Goal: Task Accomplishment & Management: Manage account settings

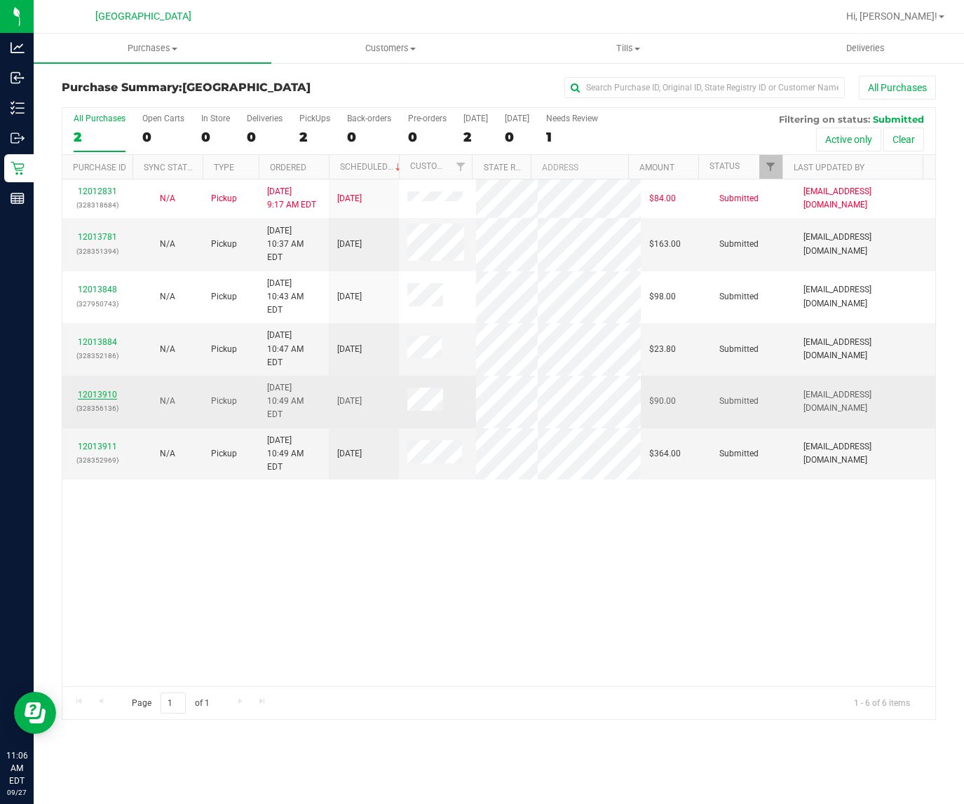
click at [92, 390] on link "12013910" at bounding box center [97, 395] width 39 height 10
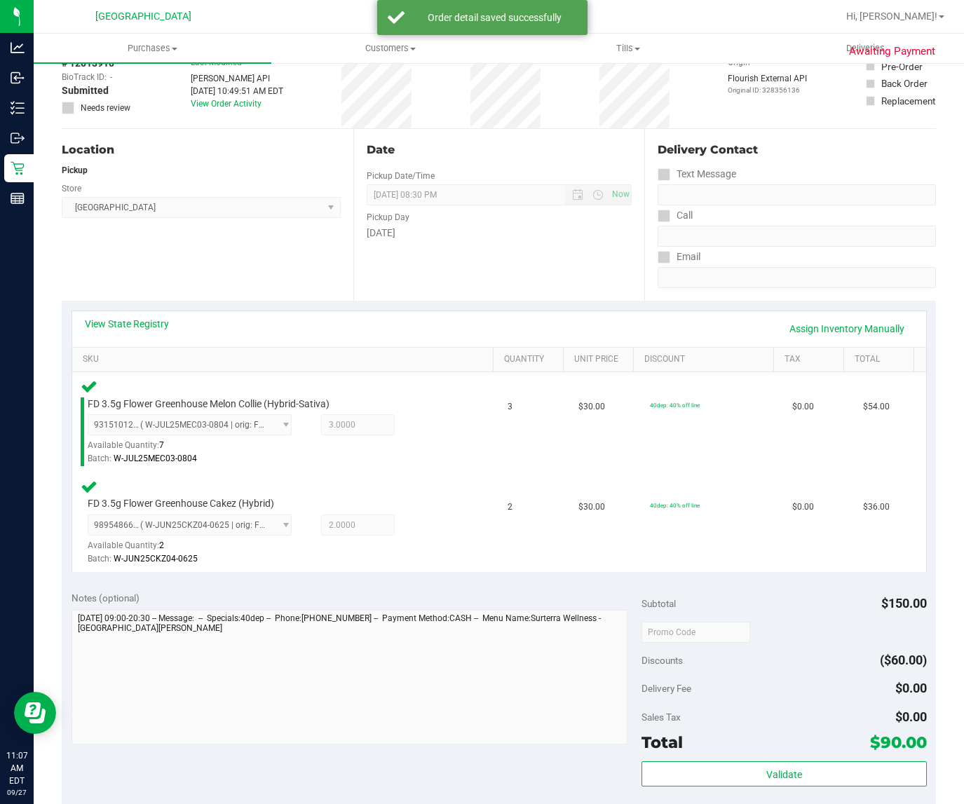
scroll to position [175, 0]
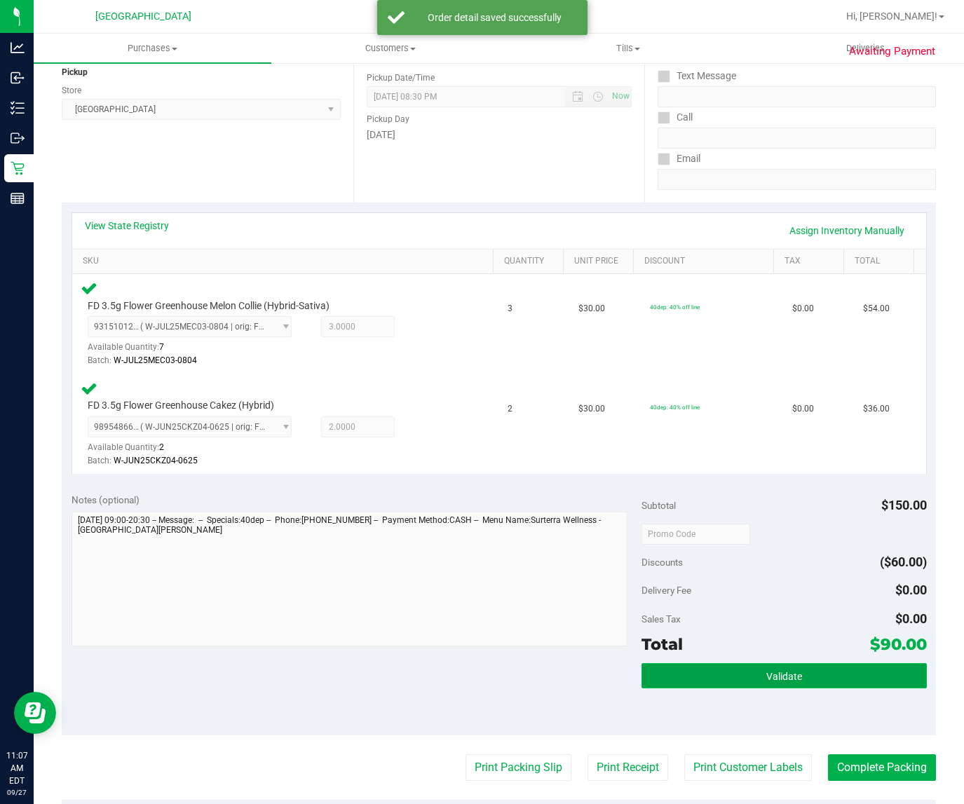
click at [706, 673] on button "Validate" at bounding box center [783, 675] width 285 height 25
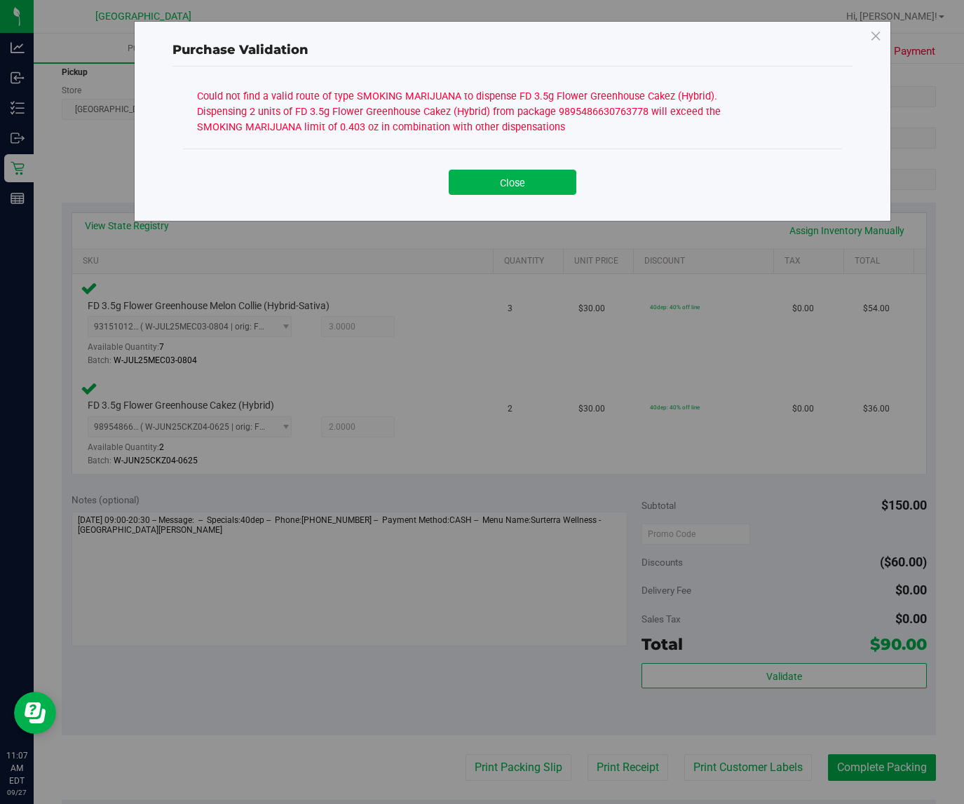
click at [516, 203] on div "Close" at bounding box center [512, 177] width 659 height 57
click at [540, 177] on button "Close" at bounding box center [513, 182] width 128 height 25
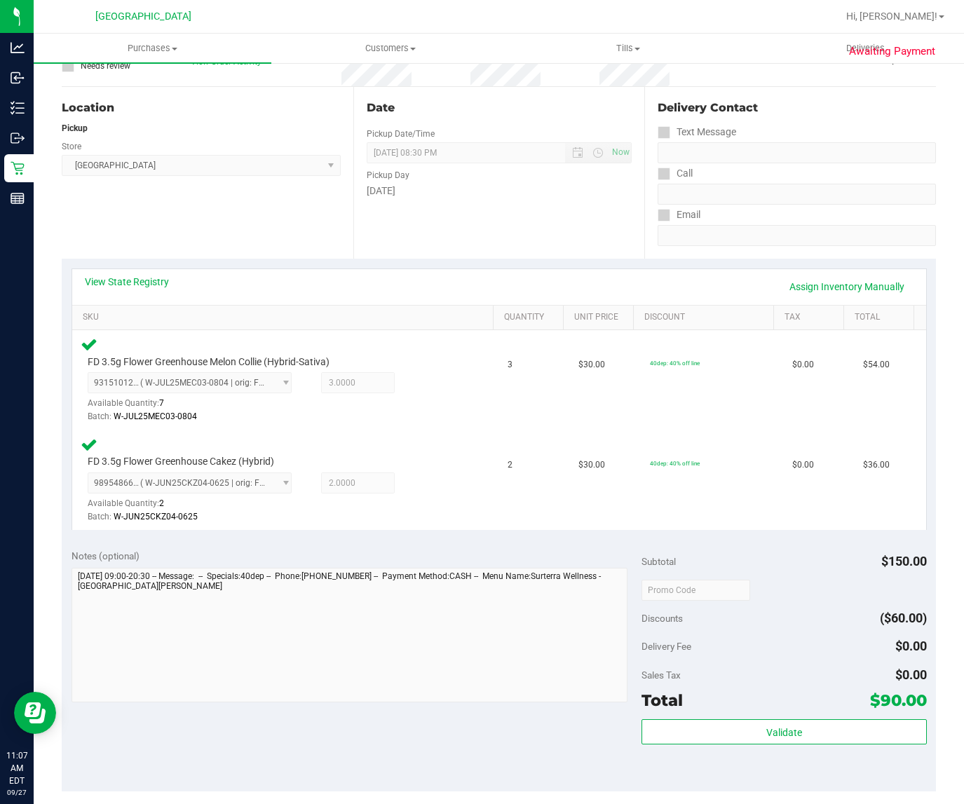
scroll to position [88, 0]
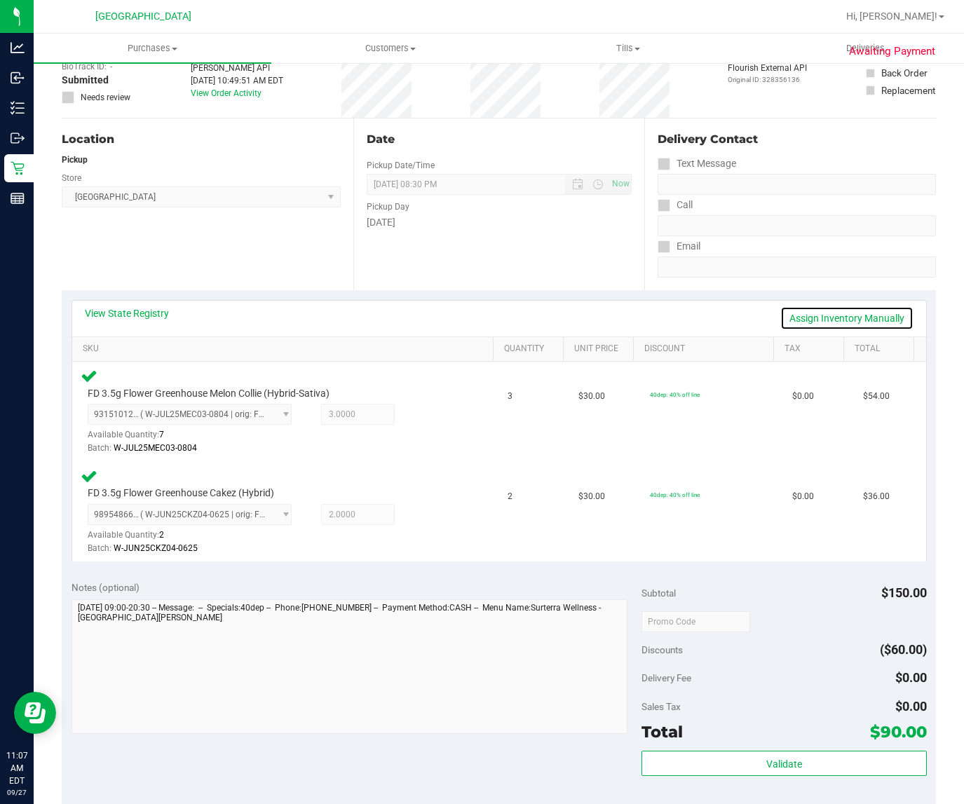
click at [803, 312] on link "Assign Inventory Manually" at bounding box center [846, 318] width 133 height 24
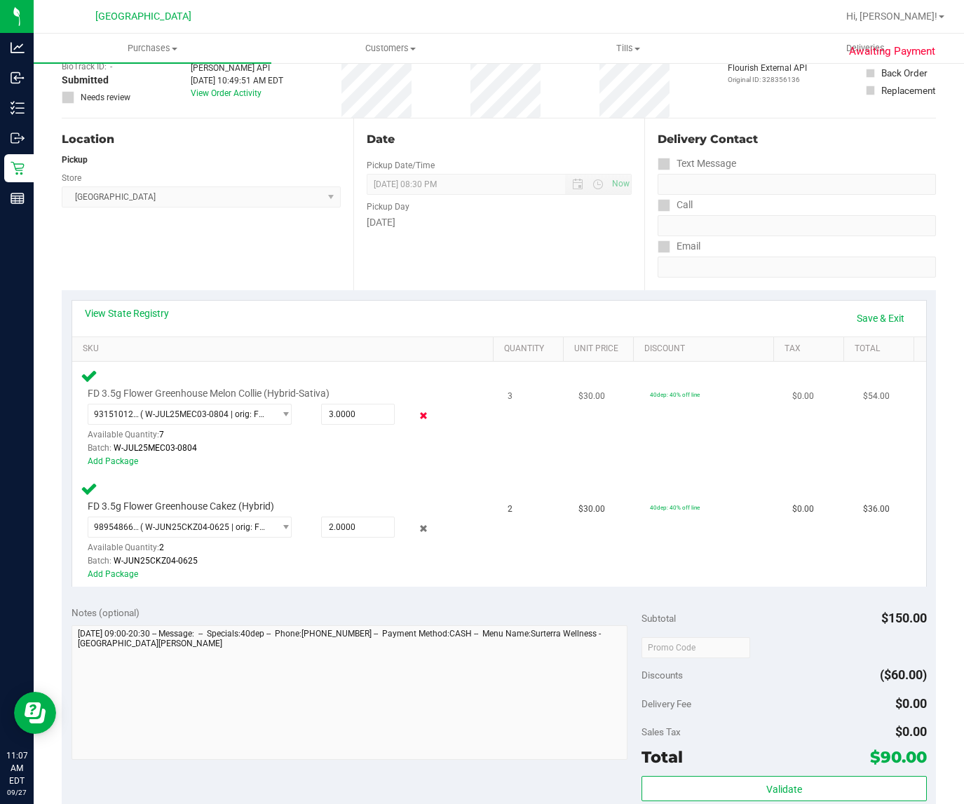
click at [416, 411] on icon at bounding box center [423, 416] width 15 height 16
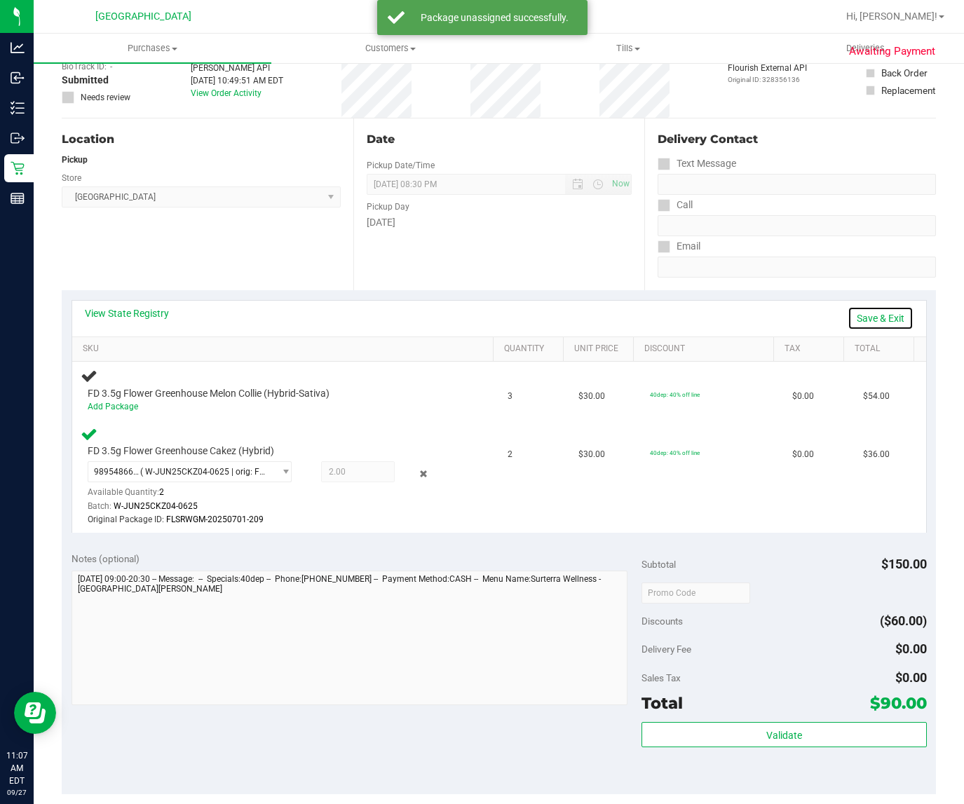
click at [866, 314] on link "Save & Exit" at bounding box center [880, 318] width 66 height 24
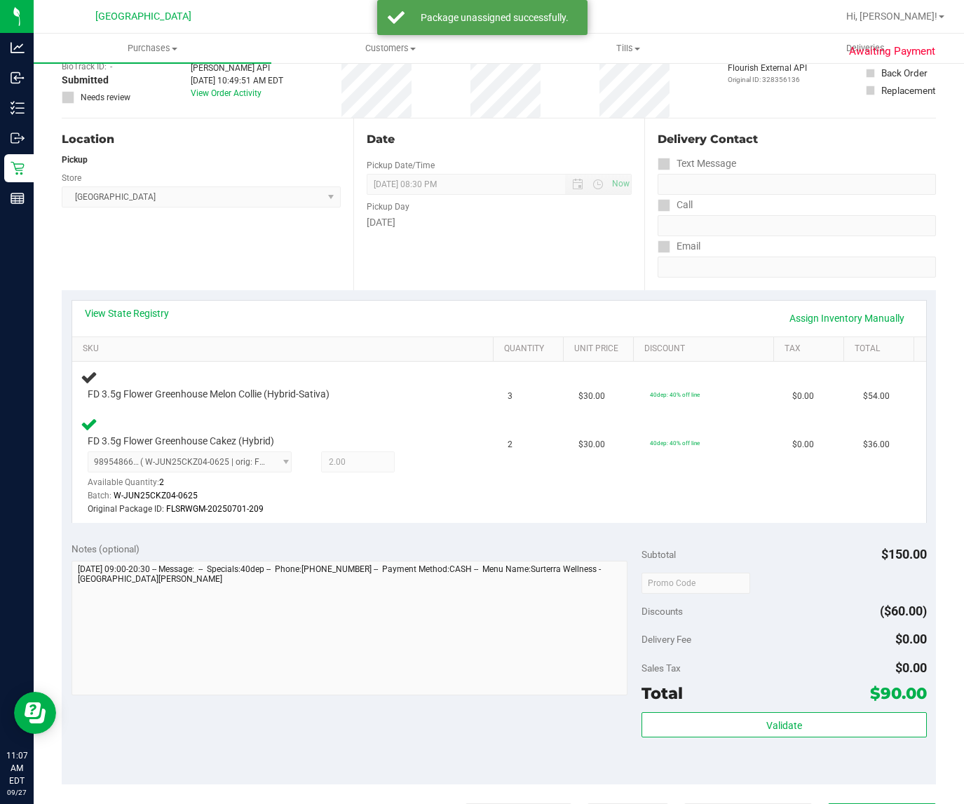
scroll to position [0, 0]
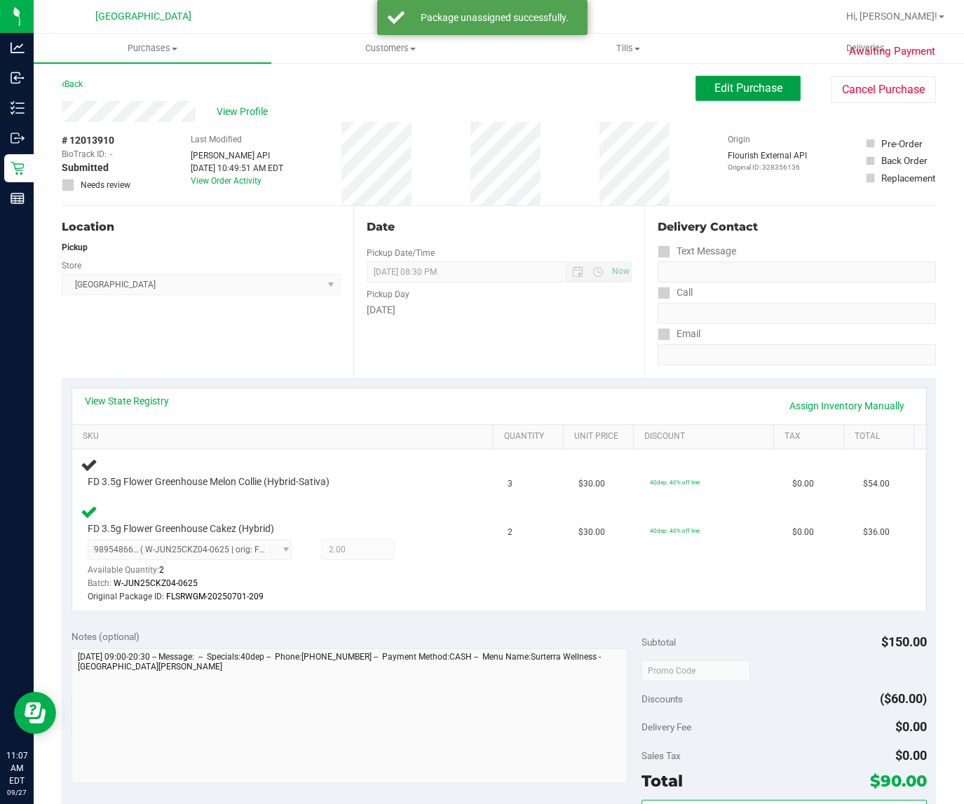
click at [714, 85] on span "Edit Purchase" at bounding box center [748, 87] width 68 height 13
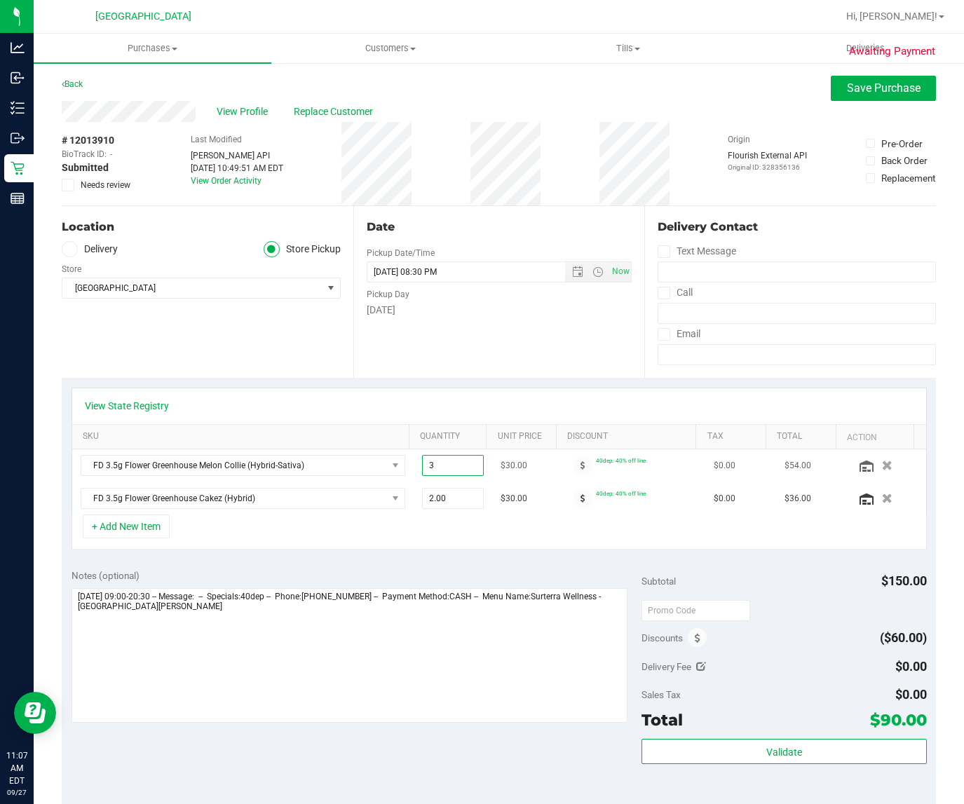
click at [438, 465] on span "3.00 3" at bounding box center [453, 465] width 62 height 21
click at [438, 465] on input "3" at bounding box center [453, 466] width 60 height 20
type input "2"
type input "2.00"
click at [438, 549] on div "+ Add New Item" at bounding box center [498, 531] width 855 height 35
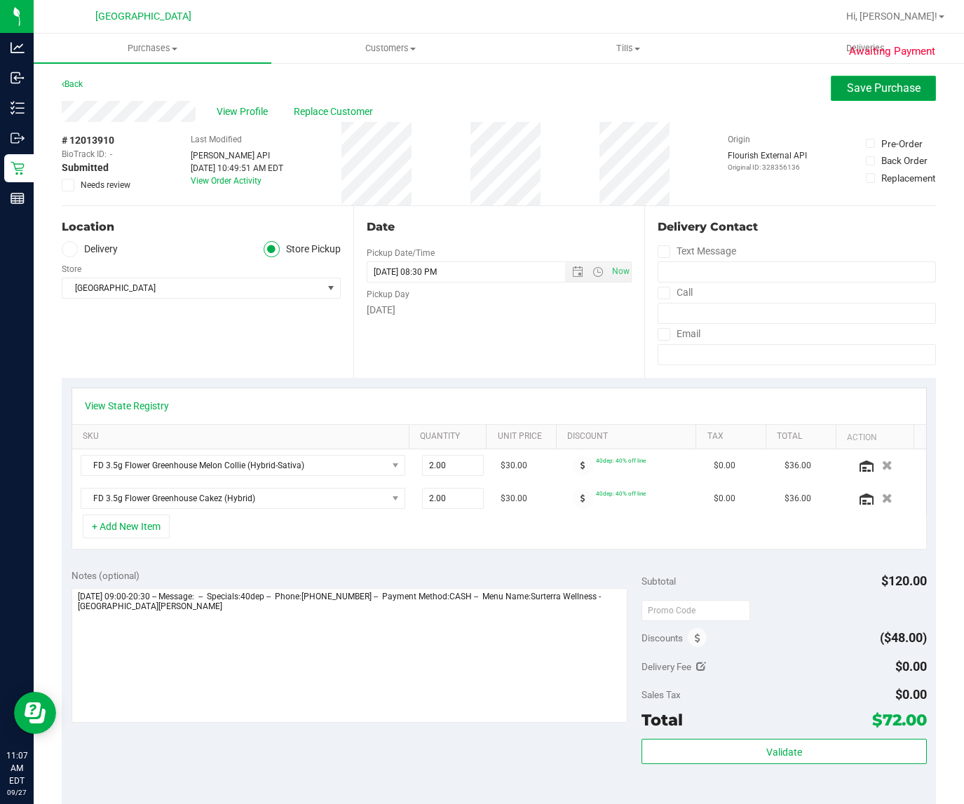
click at [847, 85] on span "Save Purchase" at bounding box center [884, 87] width 74 height 13
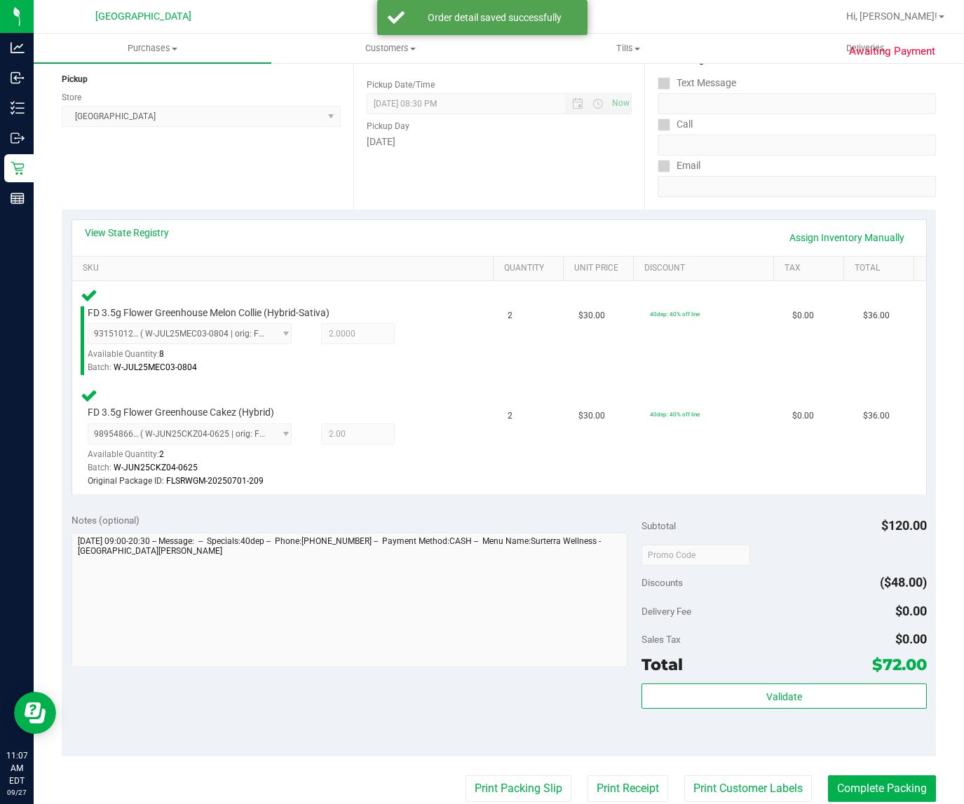
scroll to position [175, 0]
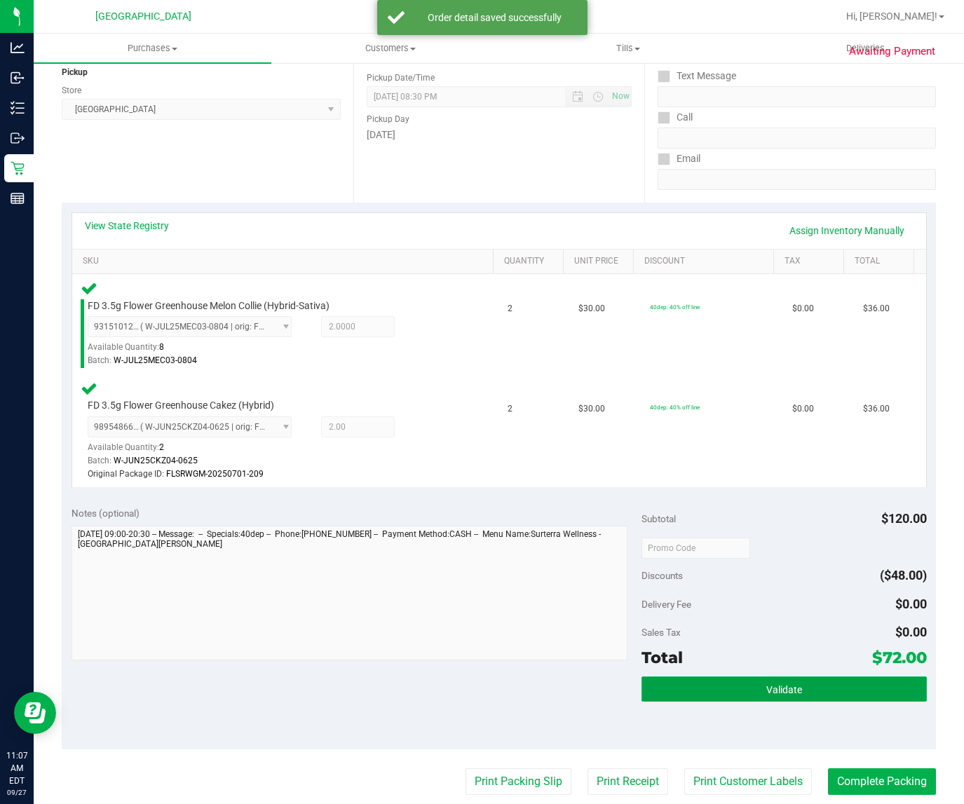
click at [701, 689] on button "Validate" at bounding box center [783, 688] width 285 height 25
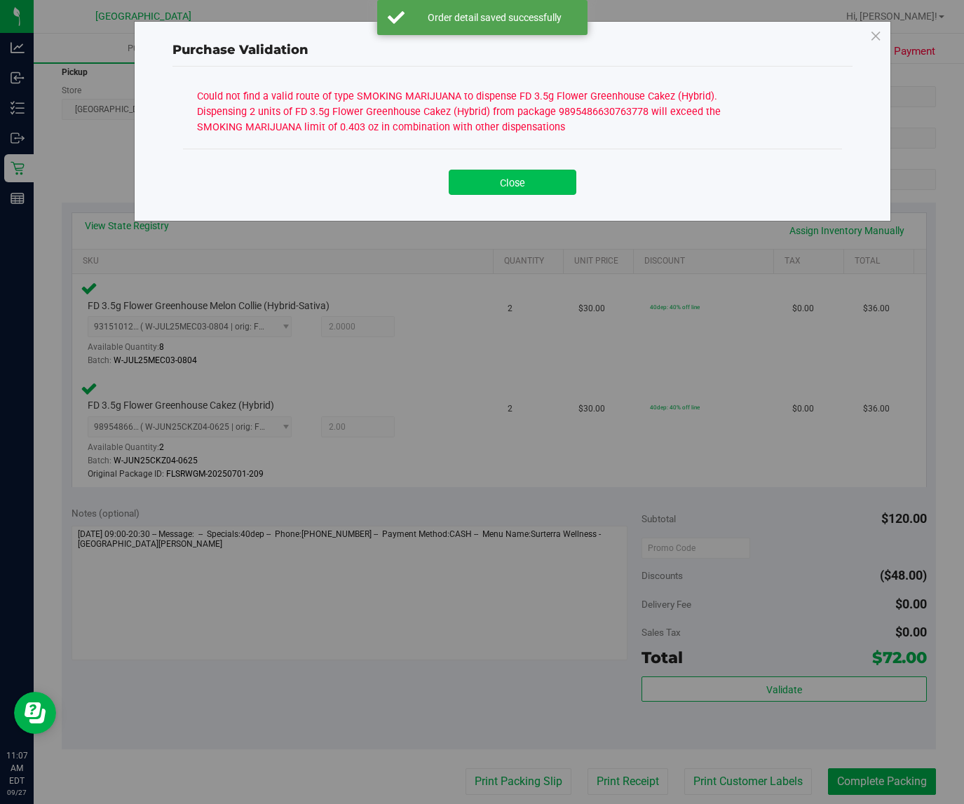
click at [523, 183] on button "Close" at bounding box center [513, 182] width 128 height 25
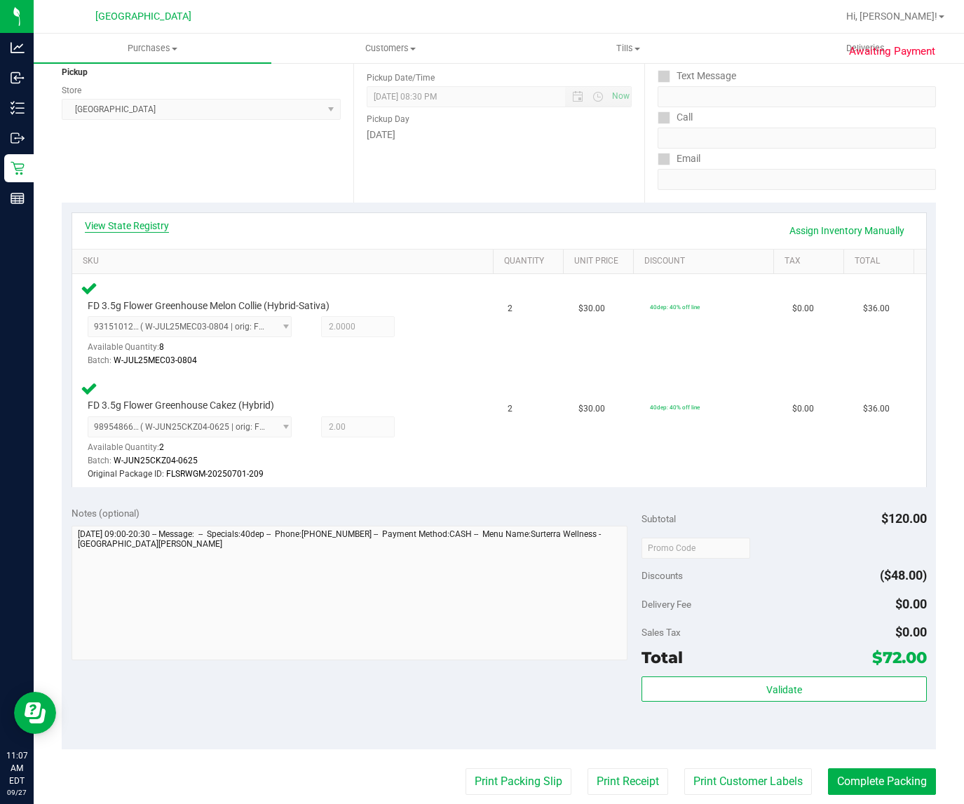
click at [107, 221] on link "View State Registry" at bounding box center [127, 226] width 84 height 14
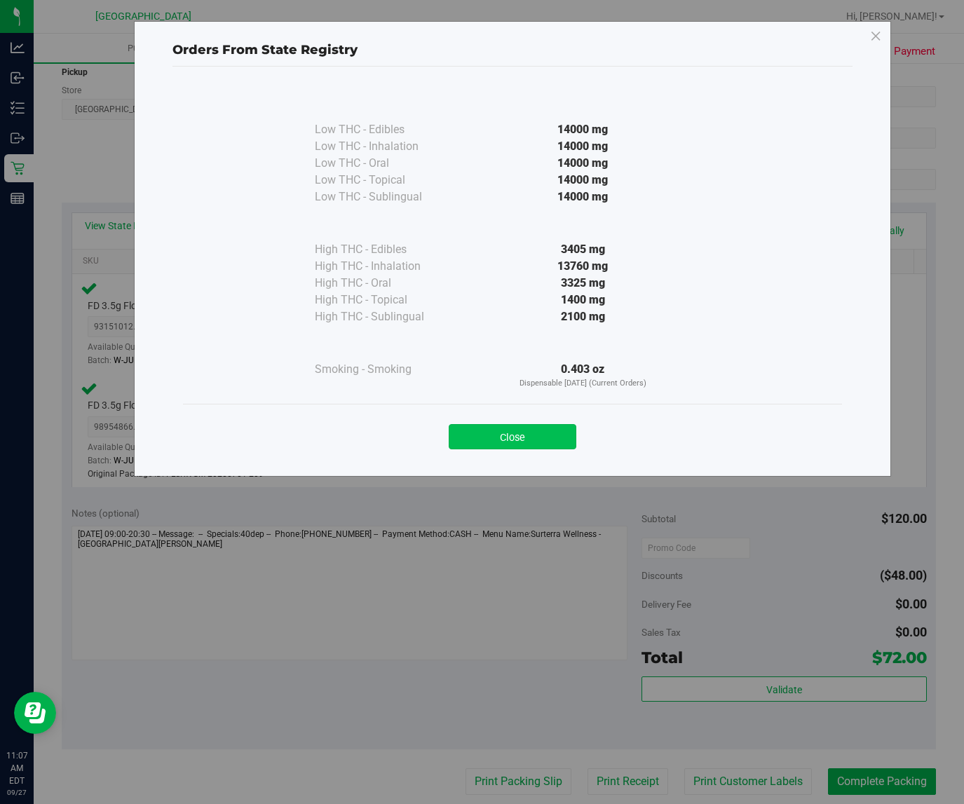
click at [516, 442] on button "Close" at bounding box center [513, 436] width 128 height 25
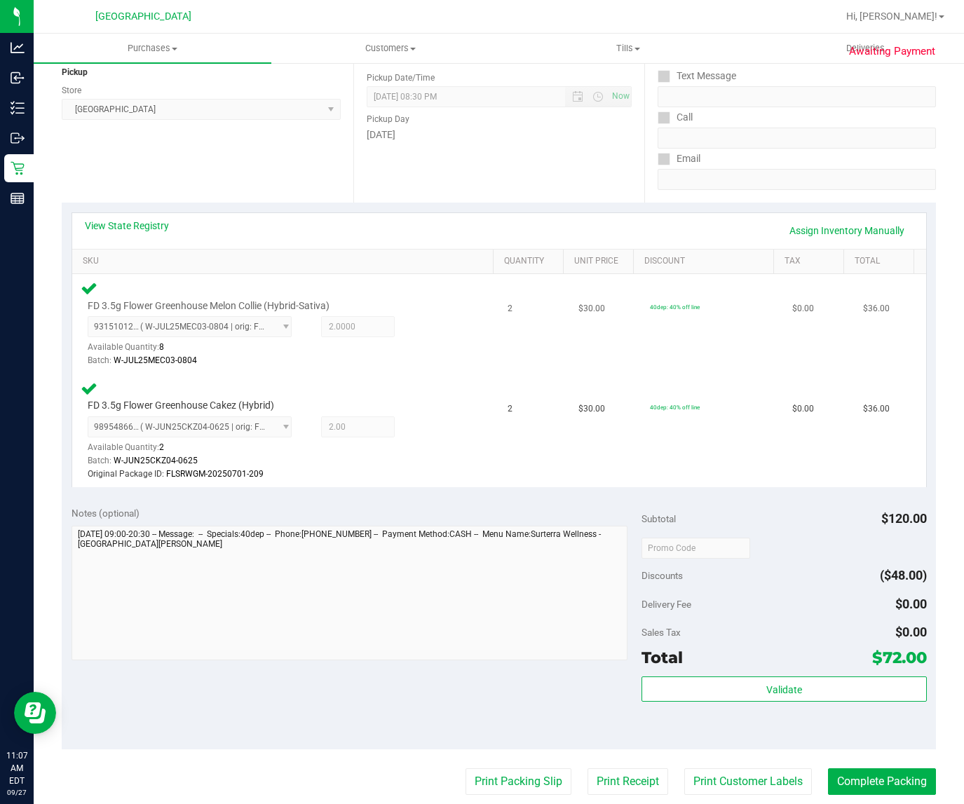
scroll to position [88, 0]
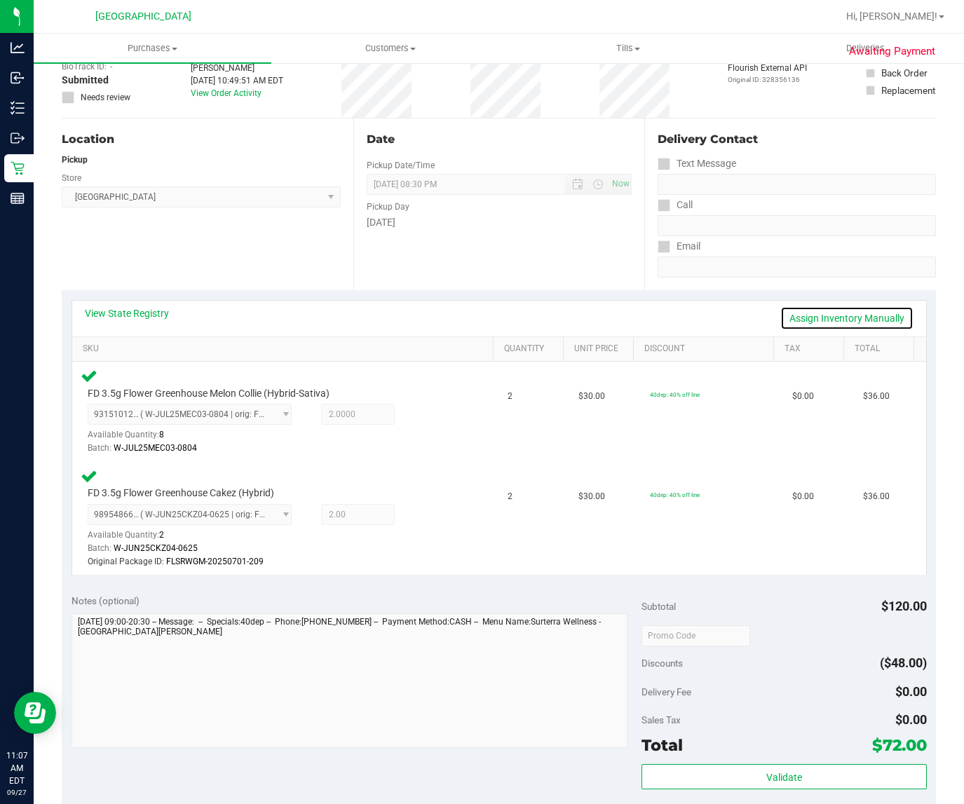
click at [855, 322] on link "Assign Inventory Manually" at bounding box center [846, 318] width 133 height 24
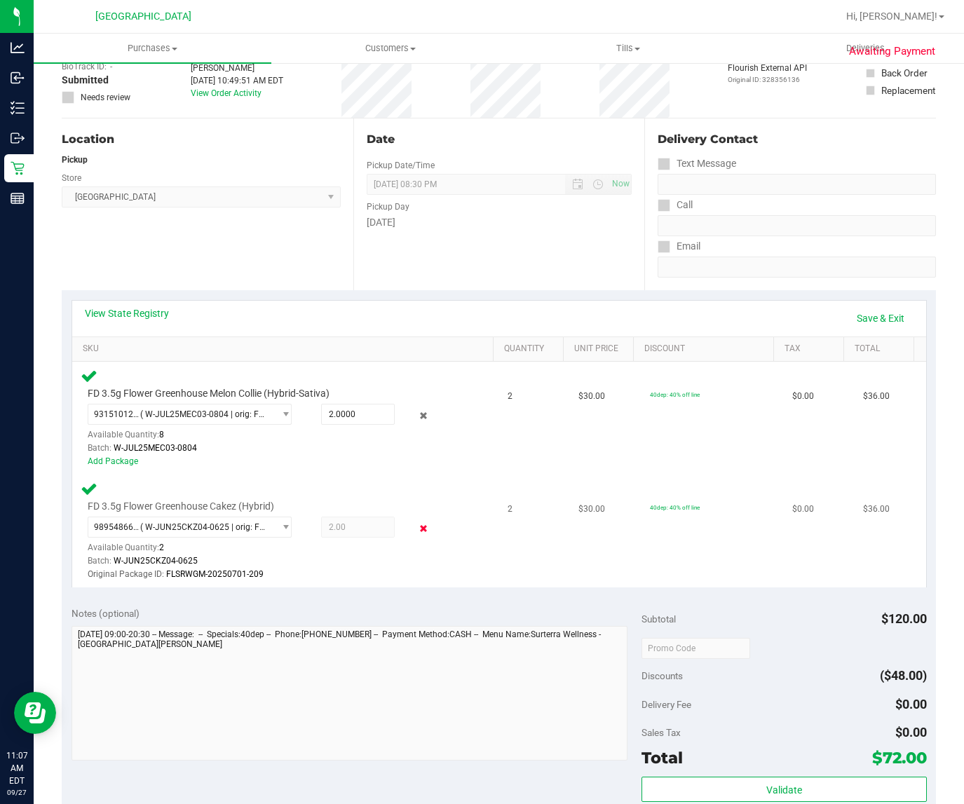
click at [417, 524] on icon at bounding box center [423, 529] width 15 height 16
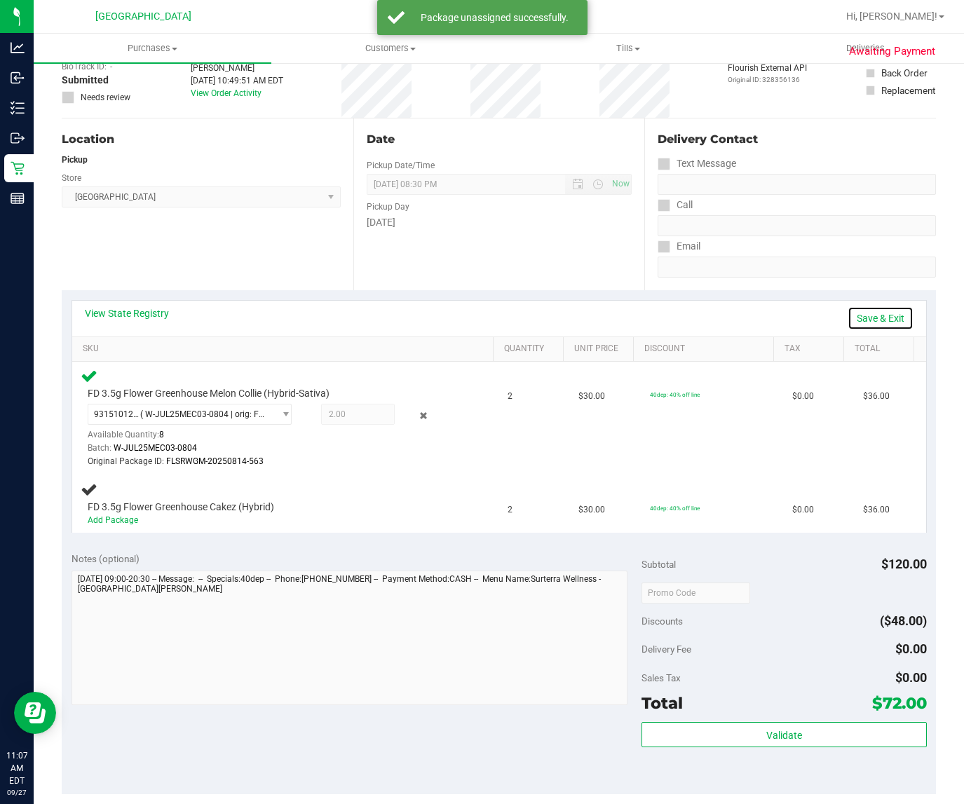
click at [847, 320] on link "Save & Exit" at bounding box center [880, 318] width 66 height 24
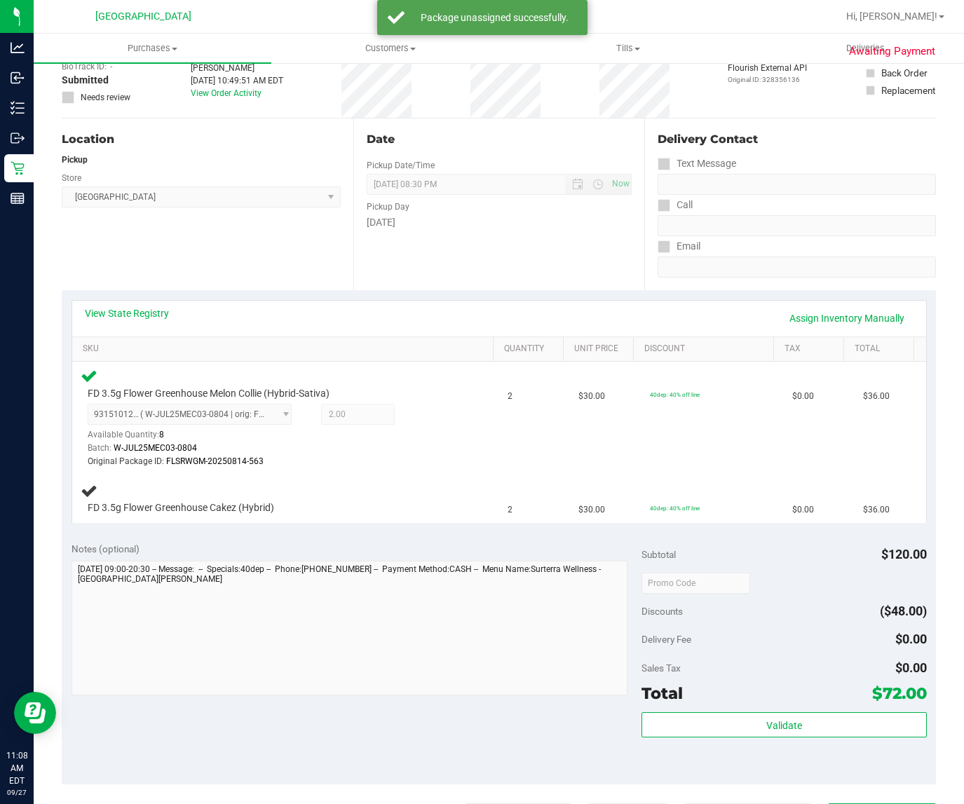
scroll to position [0, 0]
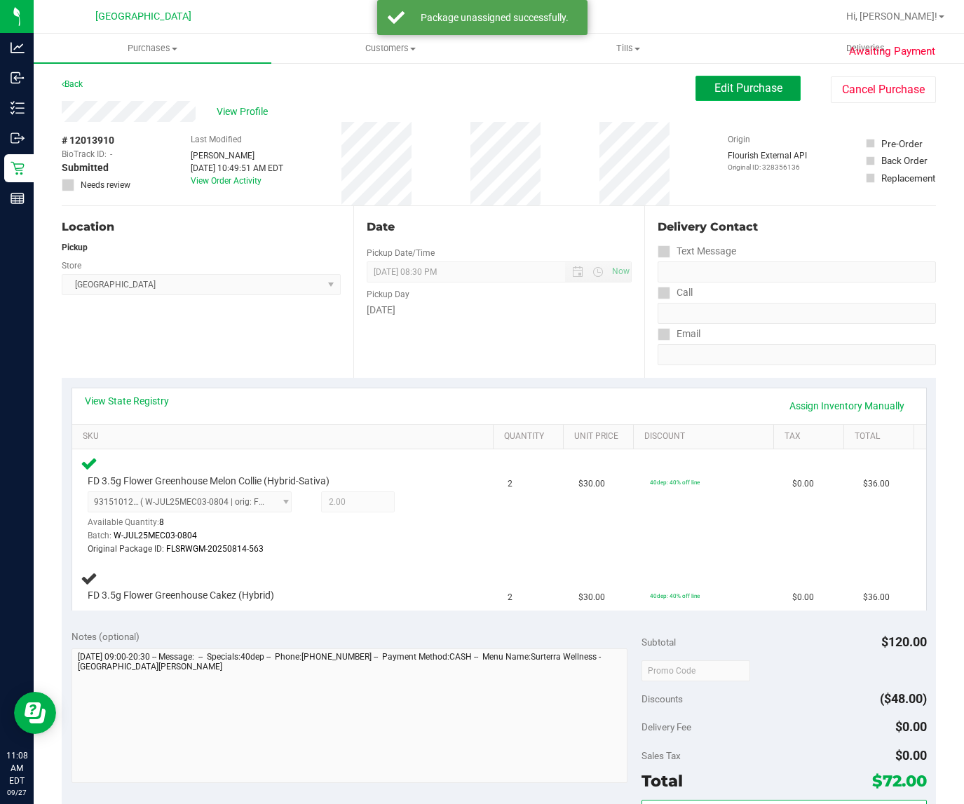
click at [758, 93] on span "Edit Purchase" at bounding box center [748, 87] width 68 height 13
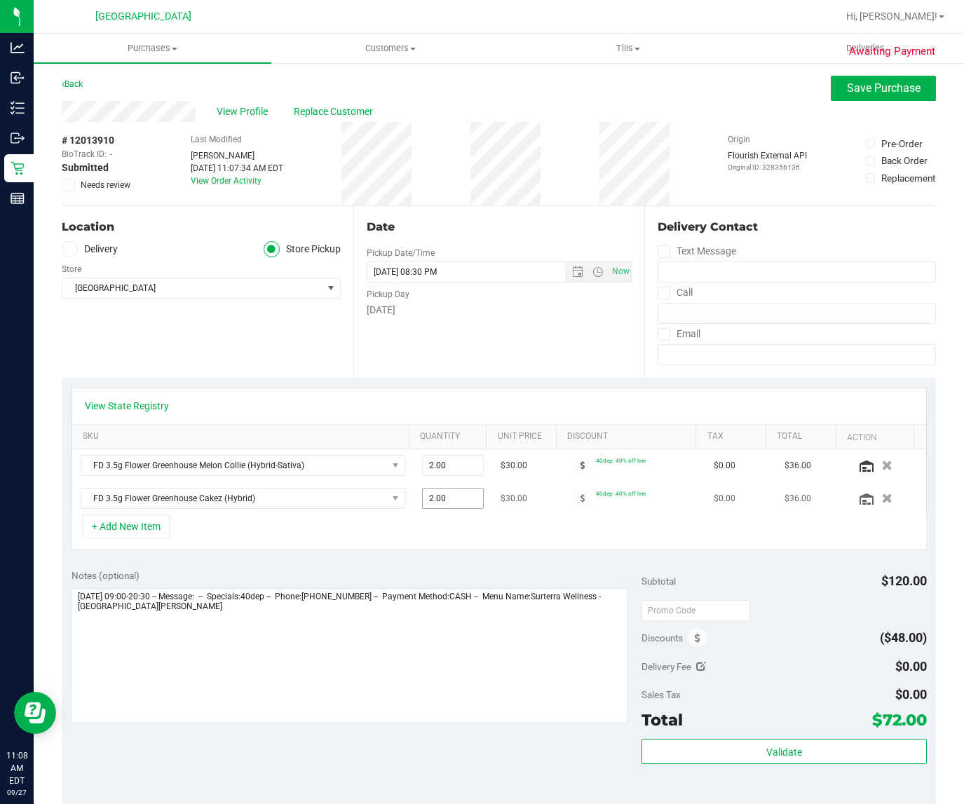
click at [437, 500] on span "2.00 2" at bounding box center [453, 498] width 62 height 21
click at [438, 502] on input "2" at bounding box center [453, 498] width 60 height 20
type input "1"
type input "1.00"
click at [458, 545] on div "+ Add New Item" at bounding box center [498, 531] width 855 height 35
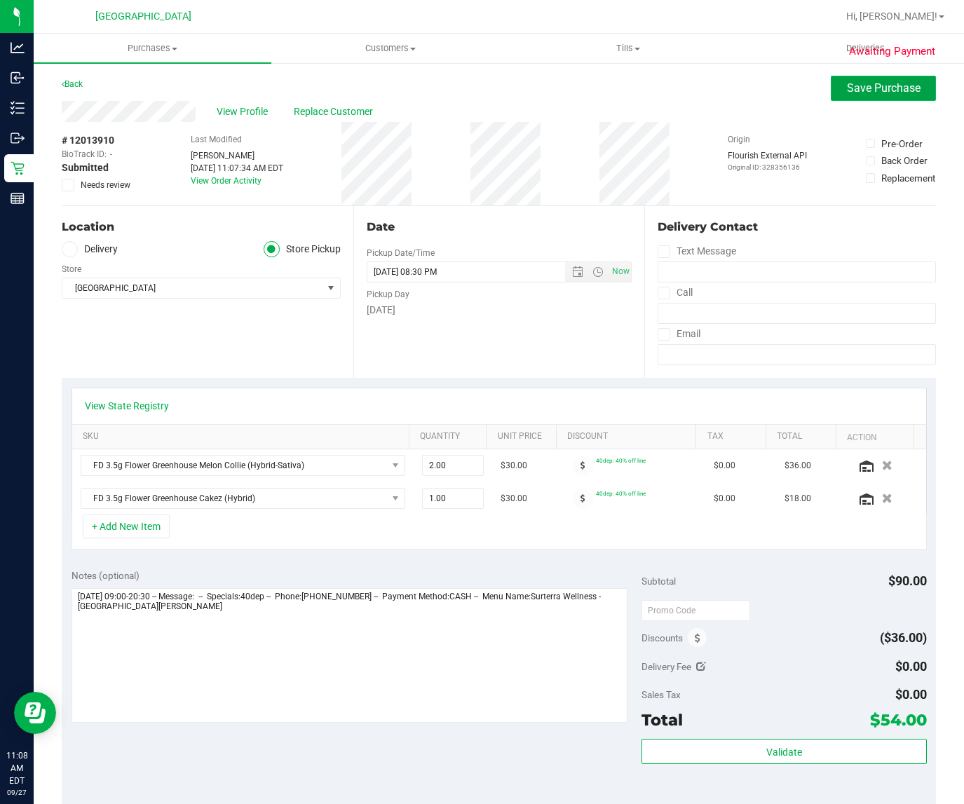
click at [858, 82] on span "Save Purchase" at bounding box center [884, 87] width 74 height 13
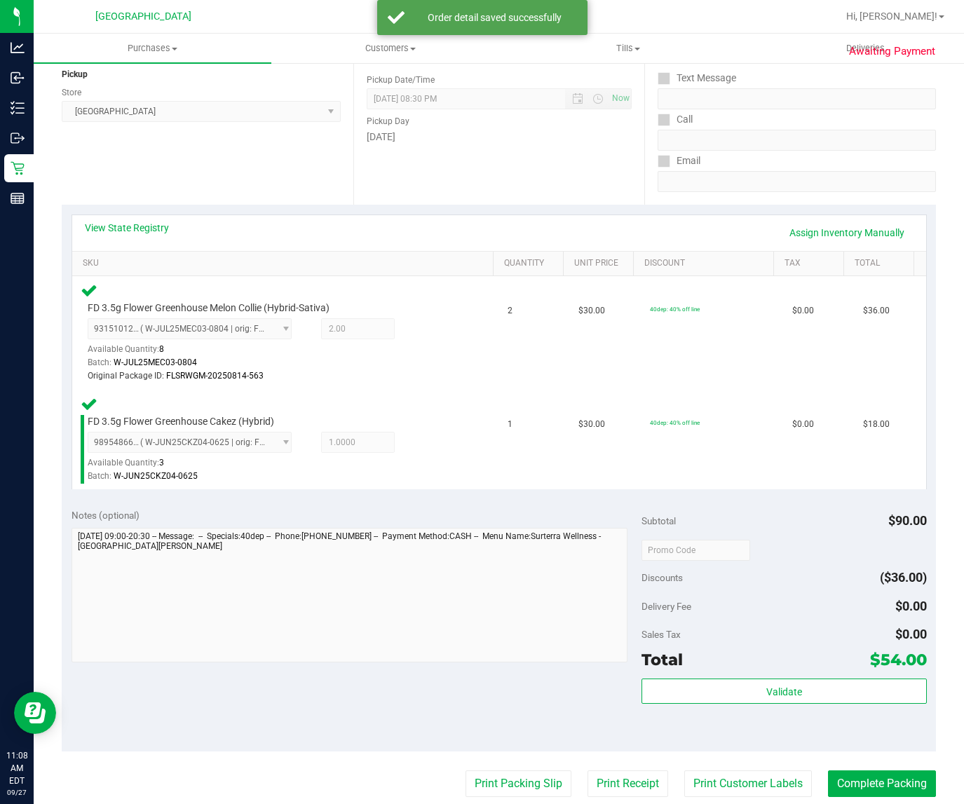
scroll to position [175, 0]
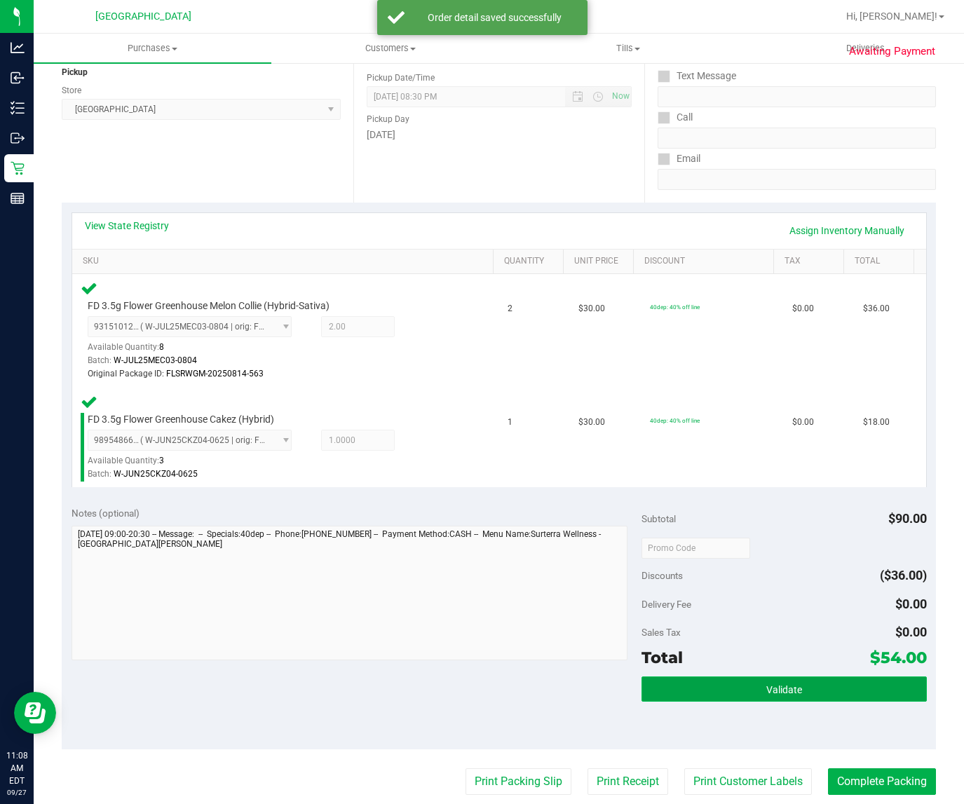
click at [717, 682] on button "Validate" at bounding box center [783, 688] width 285 height 25
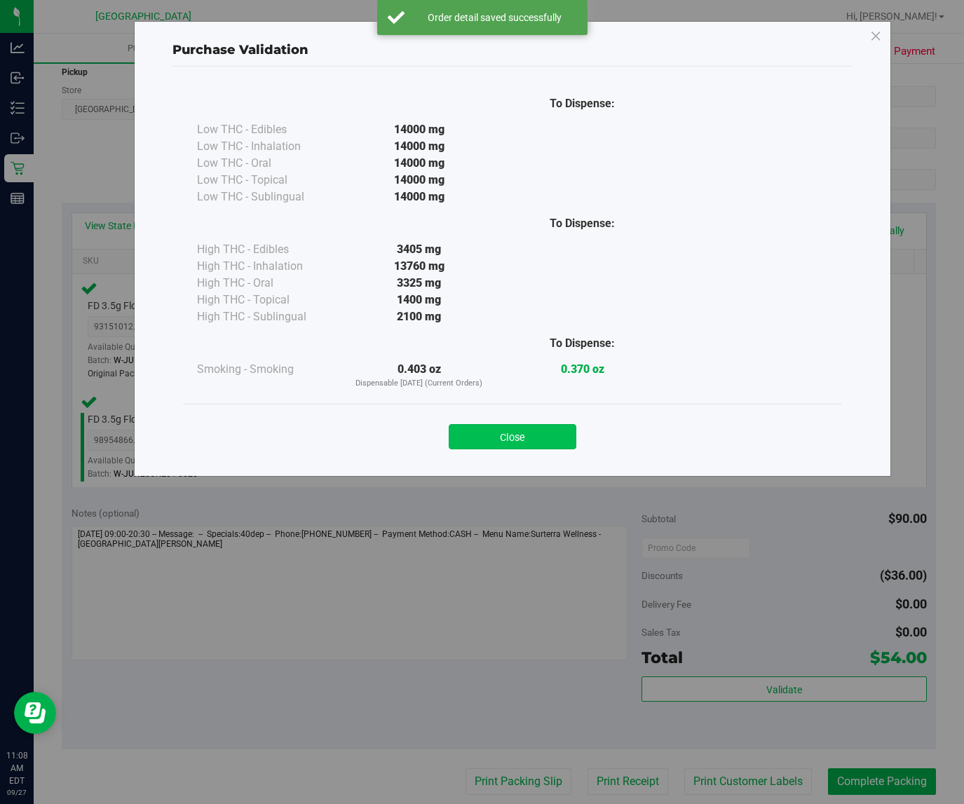
click at [486, 425] on button "Close" at bounding box center [513, 436] width 128 height 25
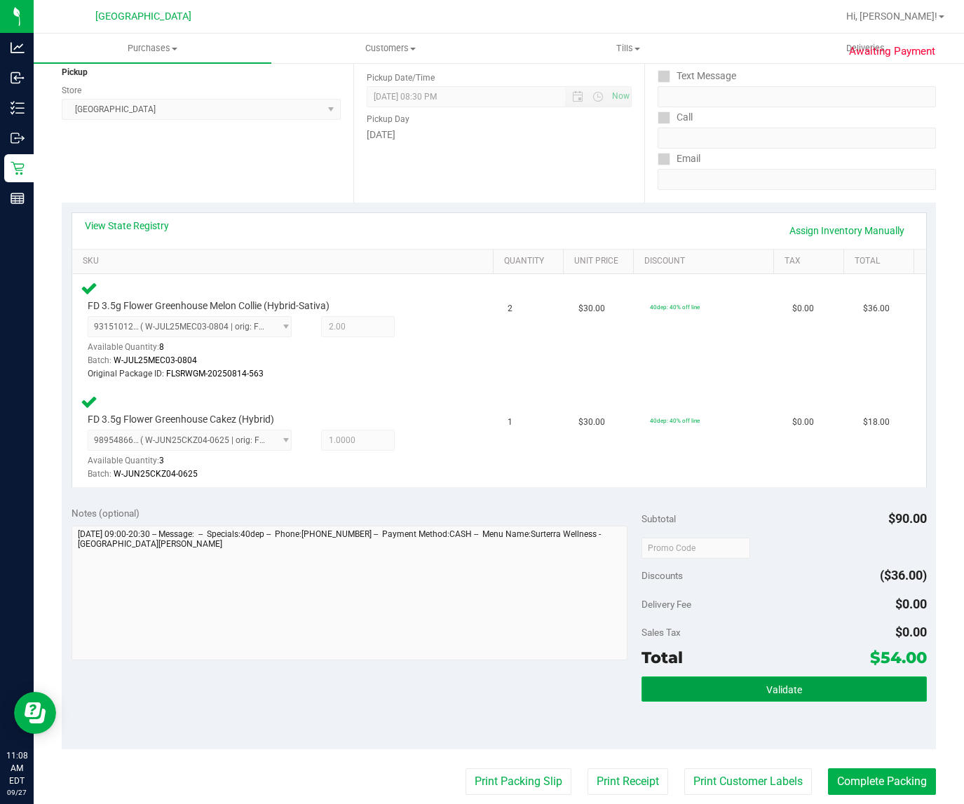
click at [699, 692] on button "Validate" at bounding box center [783, 688] width 285 height 25
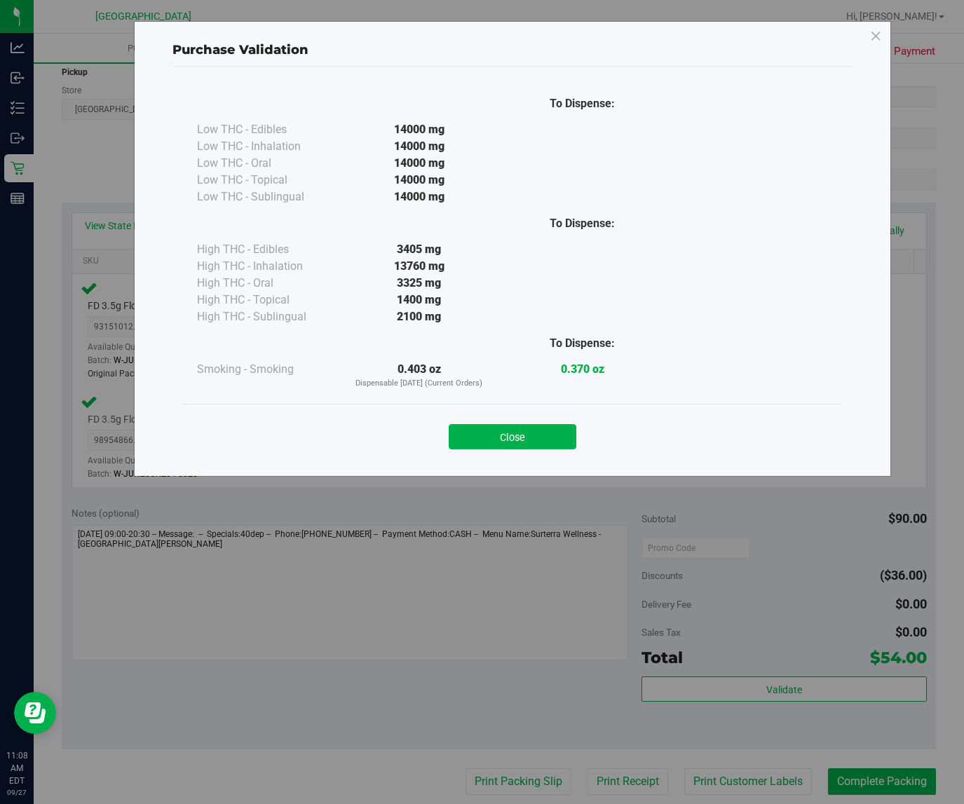
drag, startPoint x: 466, startPoint y: 439, endPoint x: 494, endPoint y: 460, distance: 35.0
click at [467, 439] on button "Close" at bounding box center [513, 436] width 128 height 25
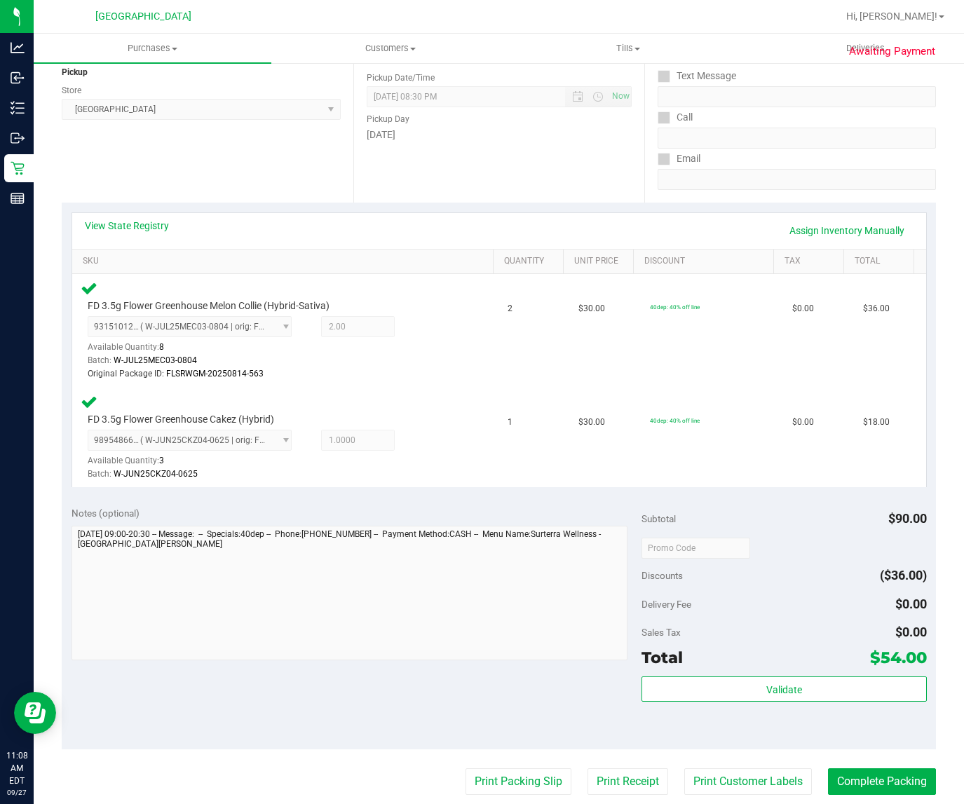
scroll to position [350, 0]
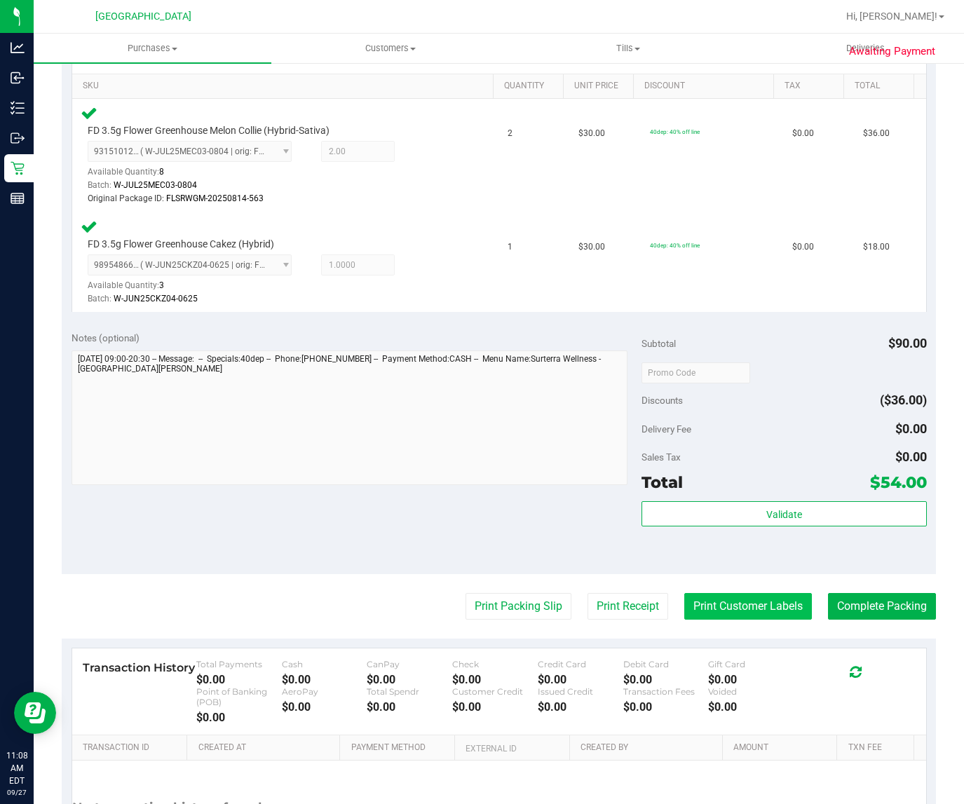
click at [692, 603] on button "Print Customer Labels" at bounding box center [748, 606] width 128 height 27
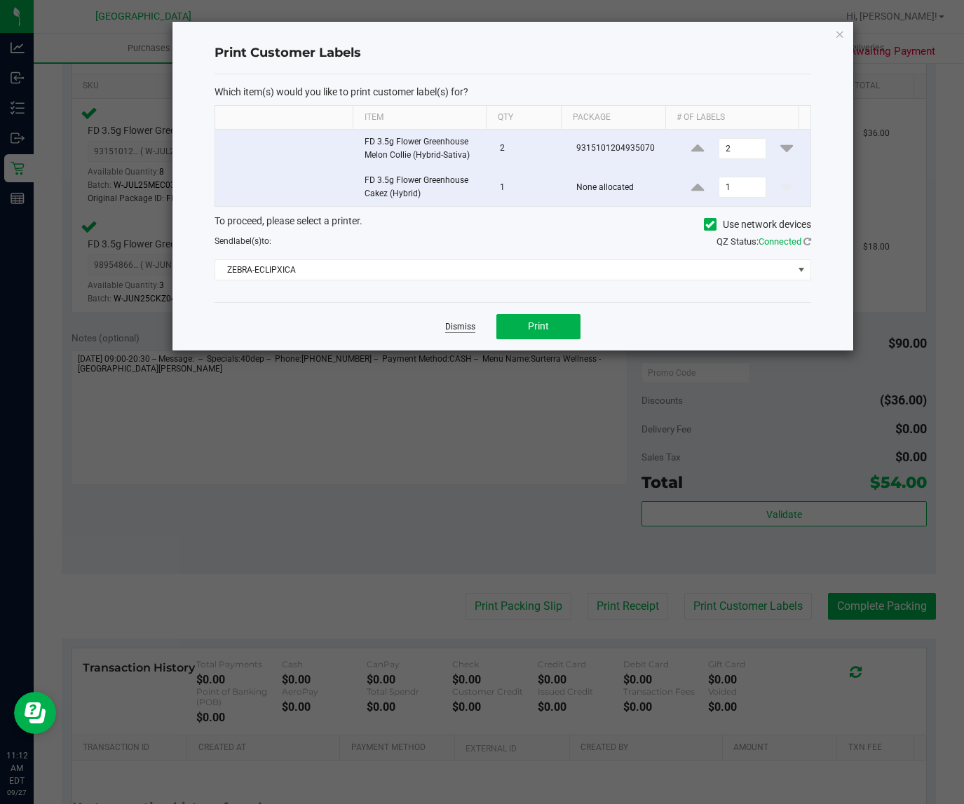
click at [466, 327] on link "Dismiss" at bounding box center [460, 327] width 30 height 12
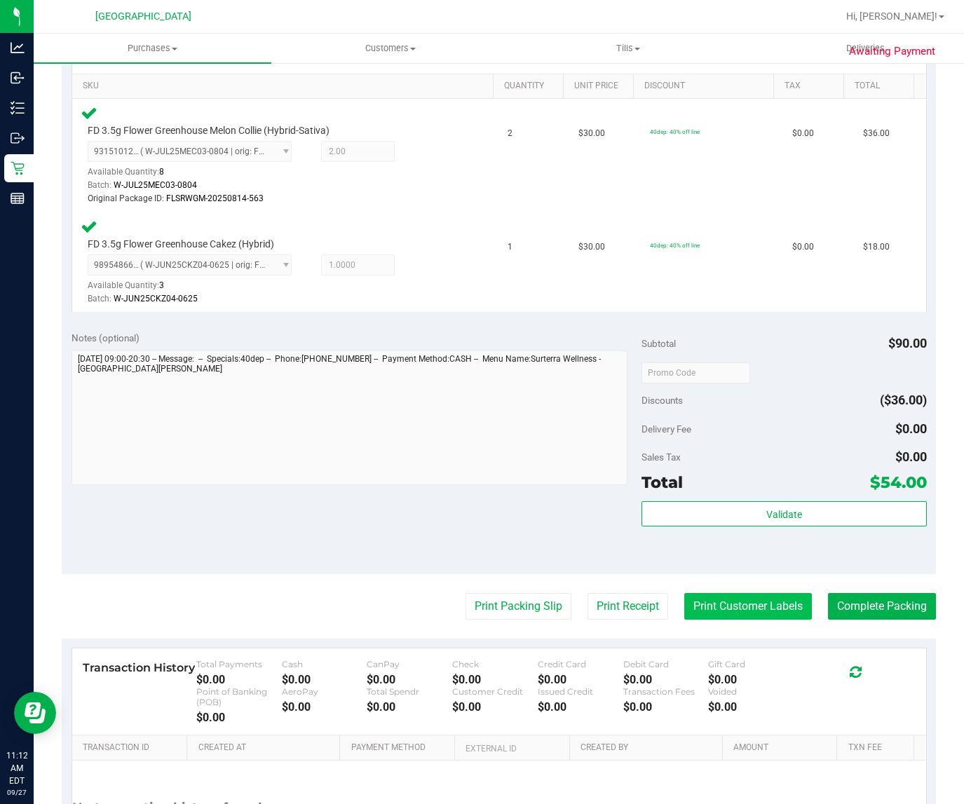
click at [704, 603] on button "Print Customer Labels" at bounding box center [748, 606] width 128 height 27
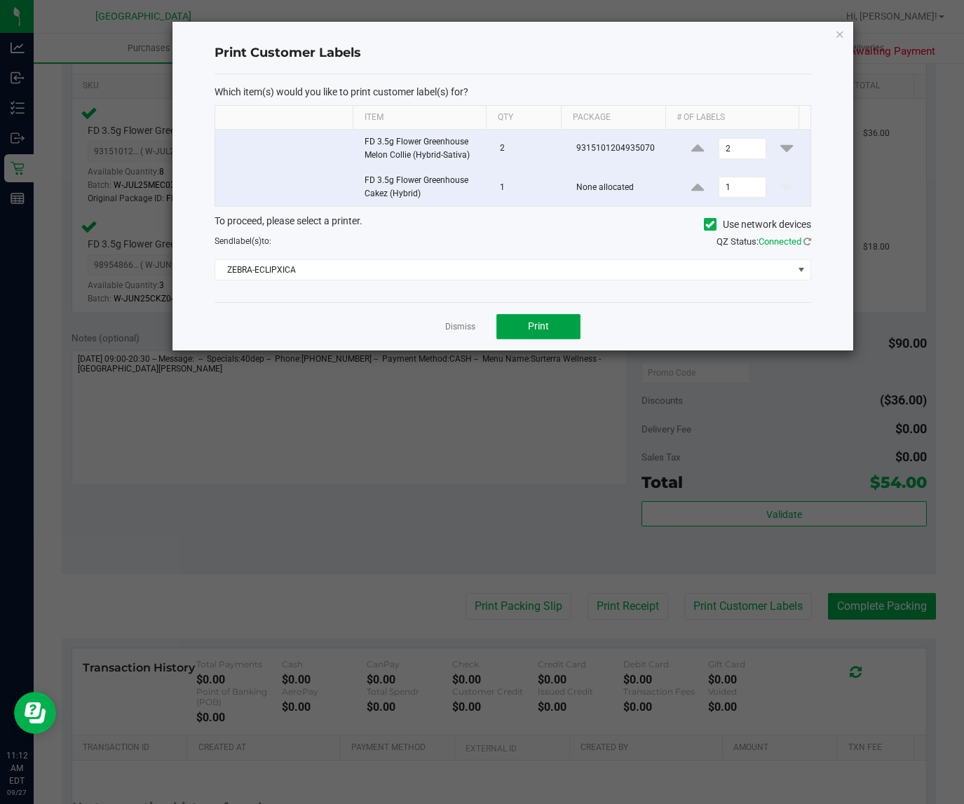
click at [557, 316] on button "Print" at bounding box center [538, 326] width 84 height 25
click at [463, 327] on link "Dismiss" at bounding box center [460, 327] width 30 height 12
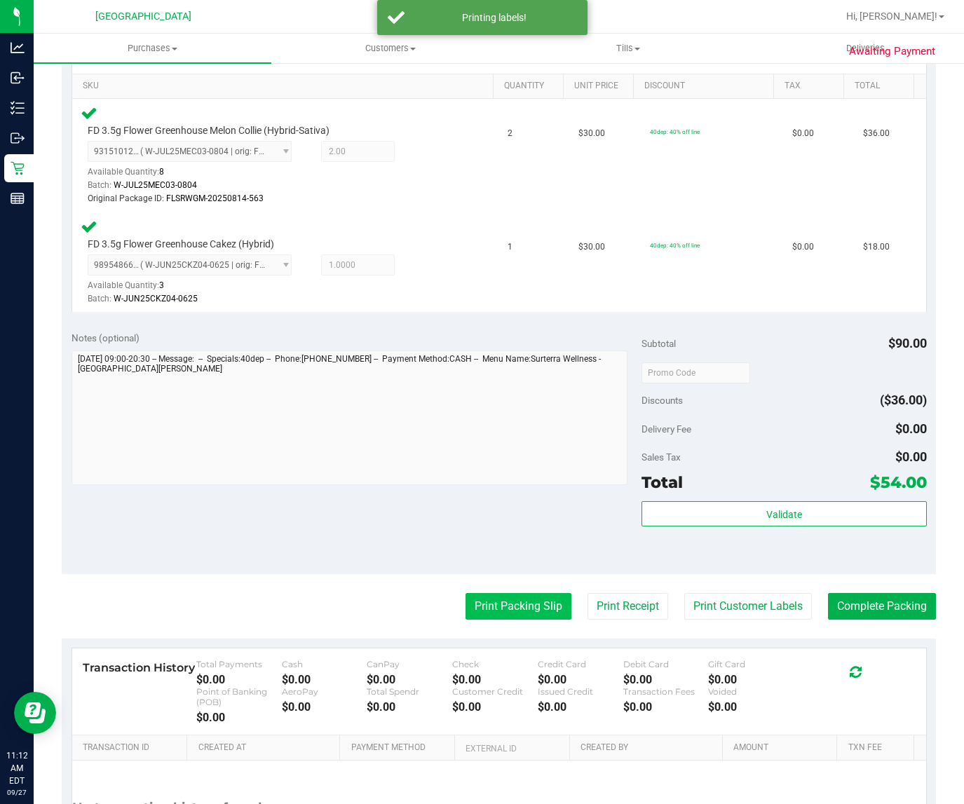
click at [499, 597] on button "Print Packing Slip" at bounding box center [518, 606] width 106 height 27
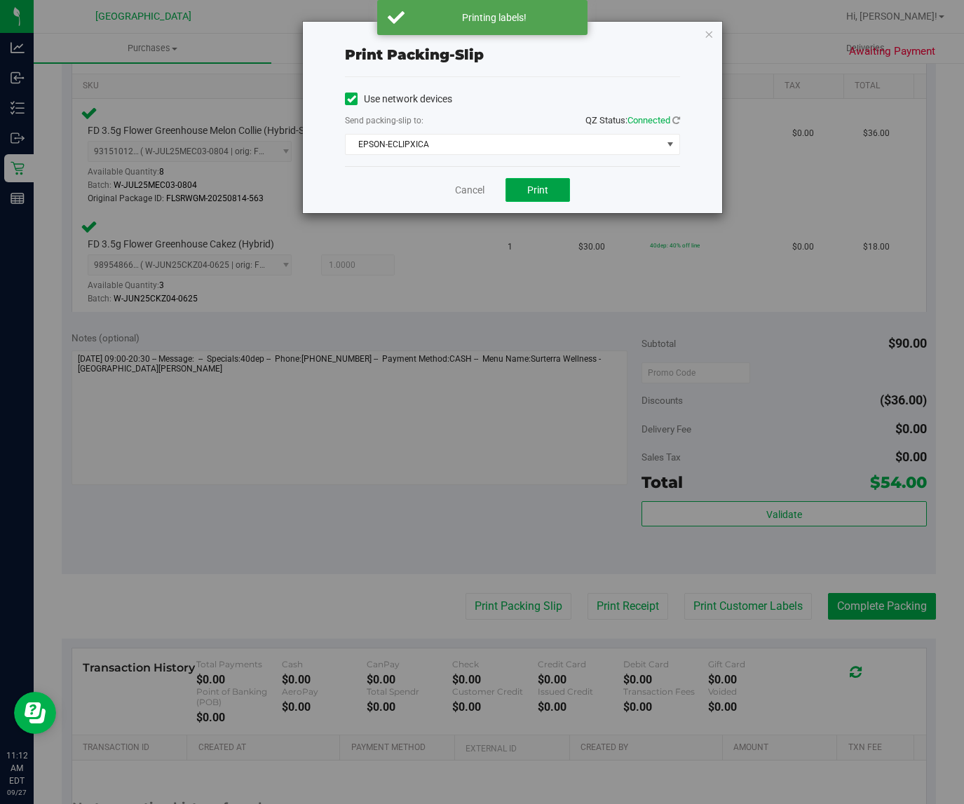
click at [535, 191] on span "Print" at bounding box center [537, 189] width 21 height 11
click at [711, 27] on icon "button" at bounding box center [709, 33] width 10 height 17
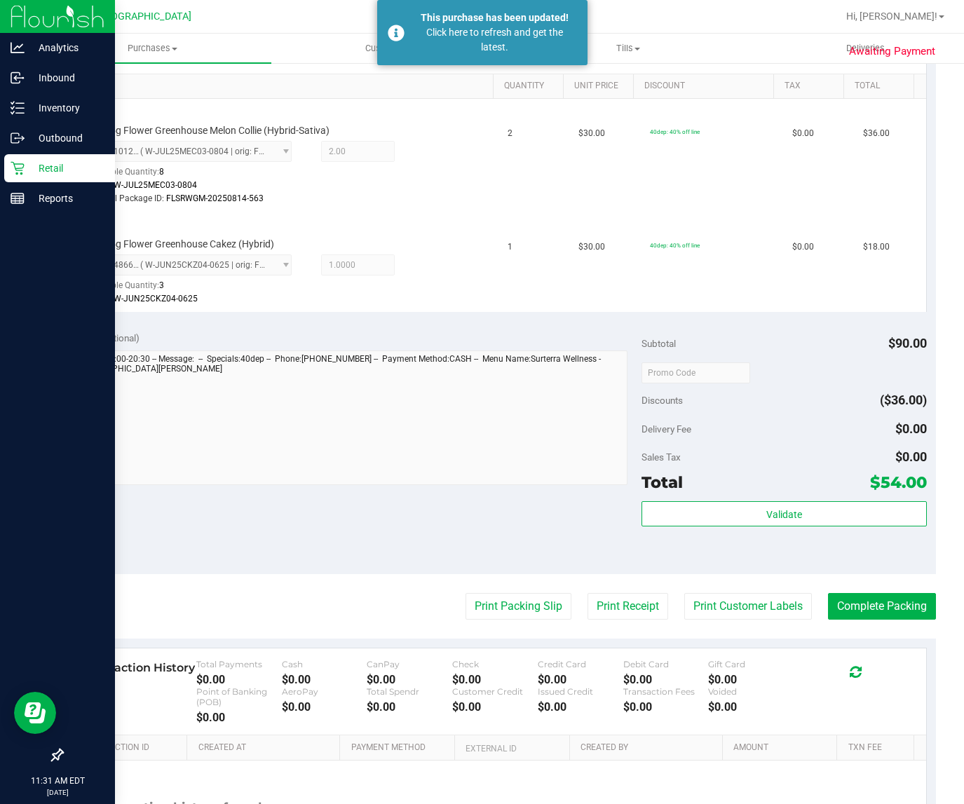
click at [19, 163] on icon at bounding box center [18, 168] width 14 height 14
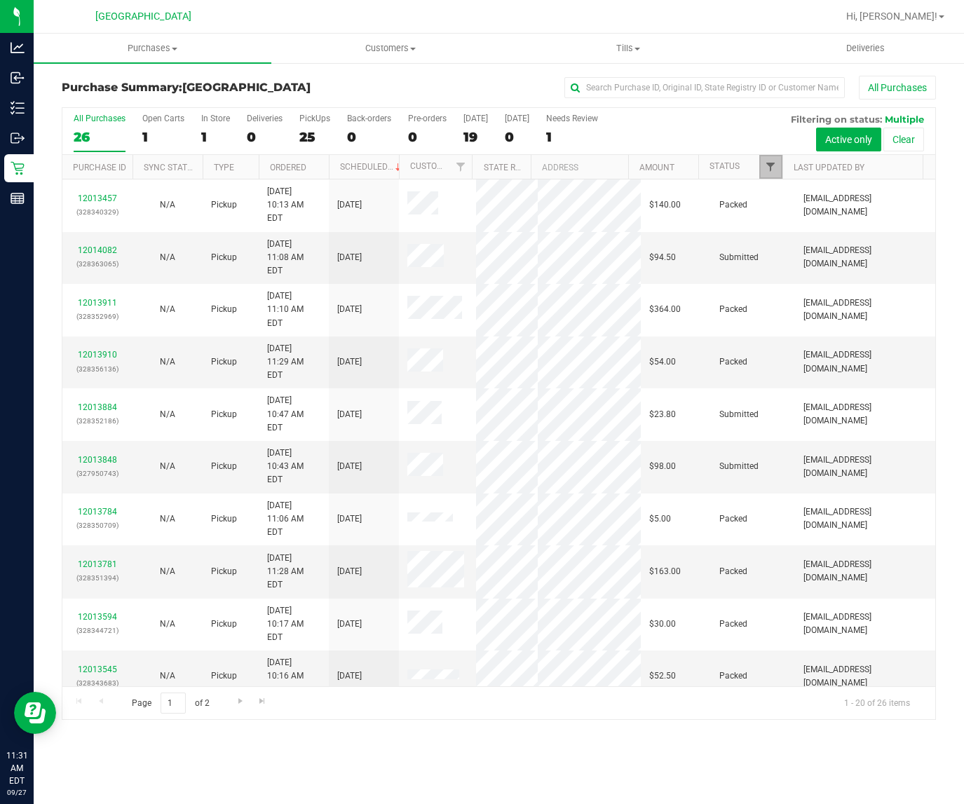
click at [767, 172] on span "Filter" at bounding box center [770, 166] width 11 height 11
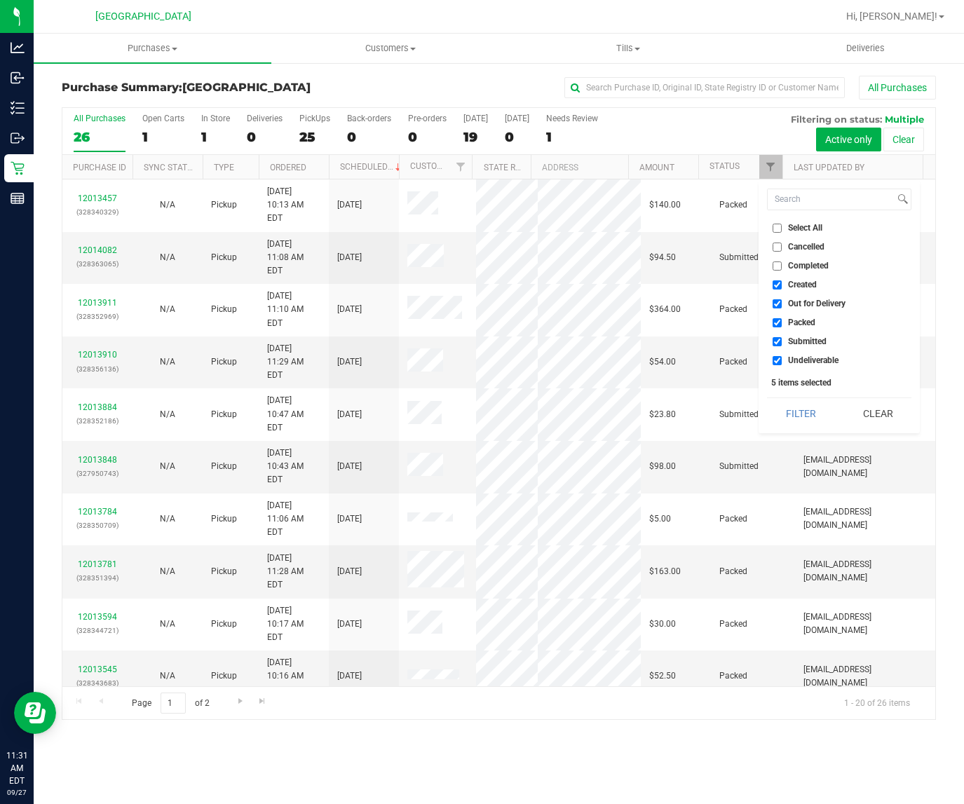
click at [809, 362] on span "Undeliverable" at bounding box center [813, 360] width 50 height 8
click at [781, 362] on input "Undeliverable" at bounding box center [776, 360] width 9 height 9
checkbox input "false"
click at [796, 326] on span "Packed" at bounding box center [801, 322] width 27 height 8
click at [781, 326] on input "Packed" at bounding box center [776, 322] width 9 height 9
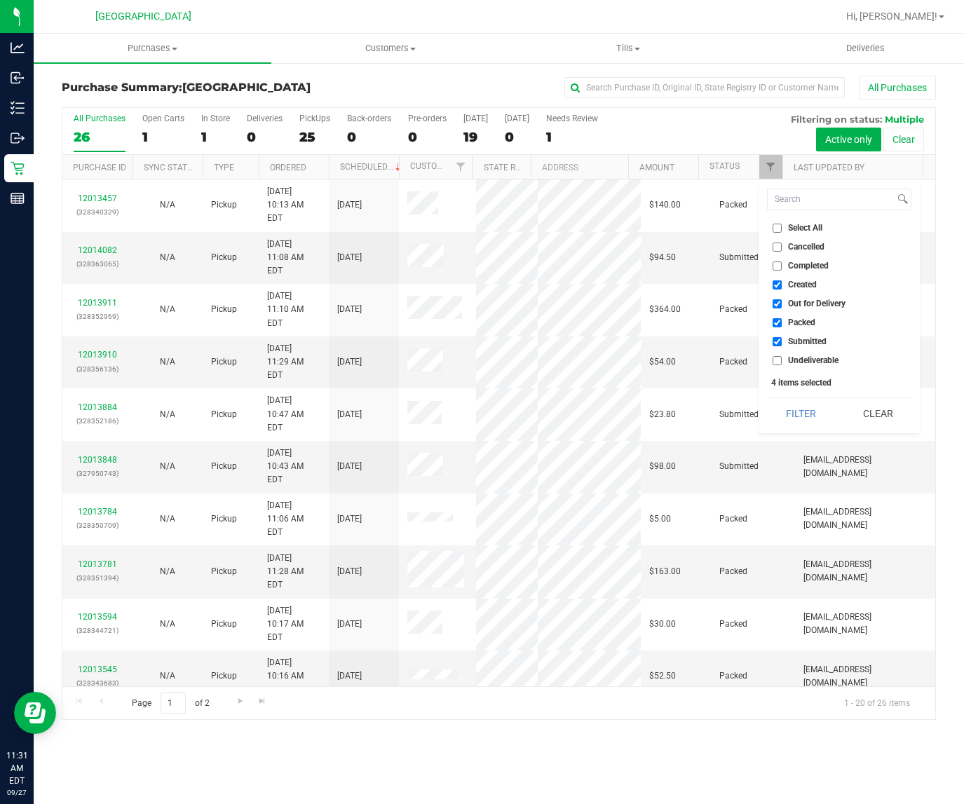
checkbox input "false"
click at [792, 300] on span "Out for Delivery" at bounding box center [816, 303] width 57 height 8
click at [781, 300] on input "Out for Delivery" at bounding box center [776, 303] width 9 height 9
checkbox input "false"
click at [792, 284] on span "Created" at bounding box center [802, 284] width 29 height 8
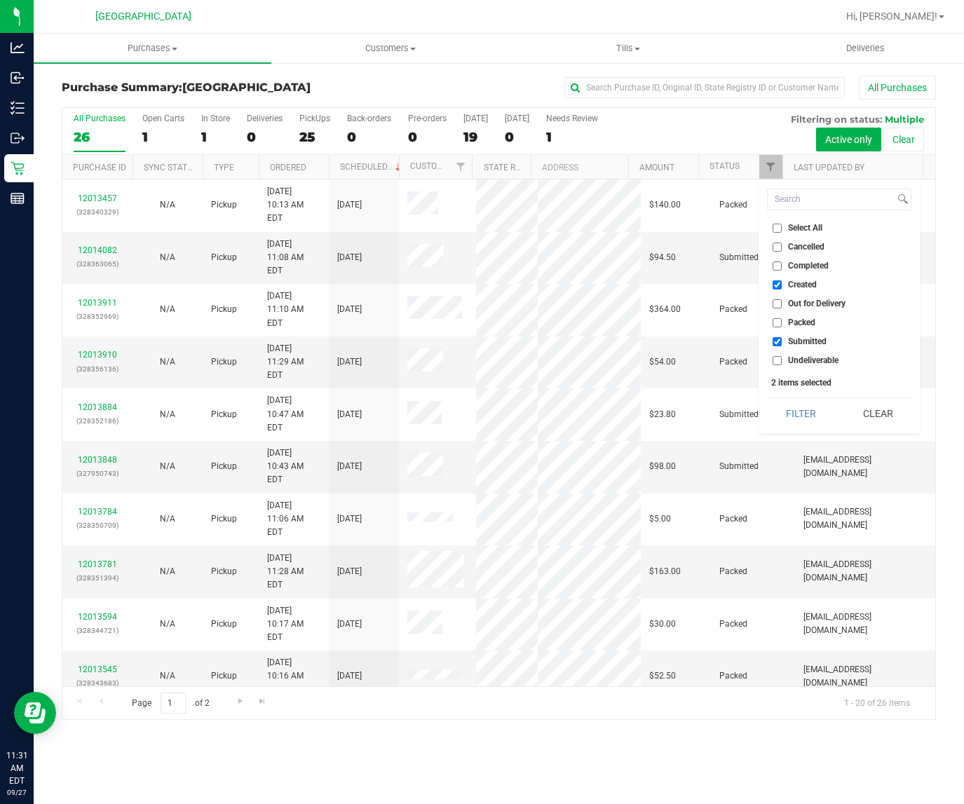
click at [781, 284] on input "Created" at bounding box center [776, 284] width 9 height 9
checkbox input "false"
click at [801, 411] on button "Filter" at bounding box center [800, 413] width 67 height 31
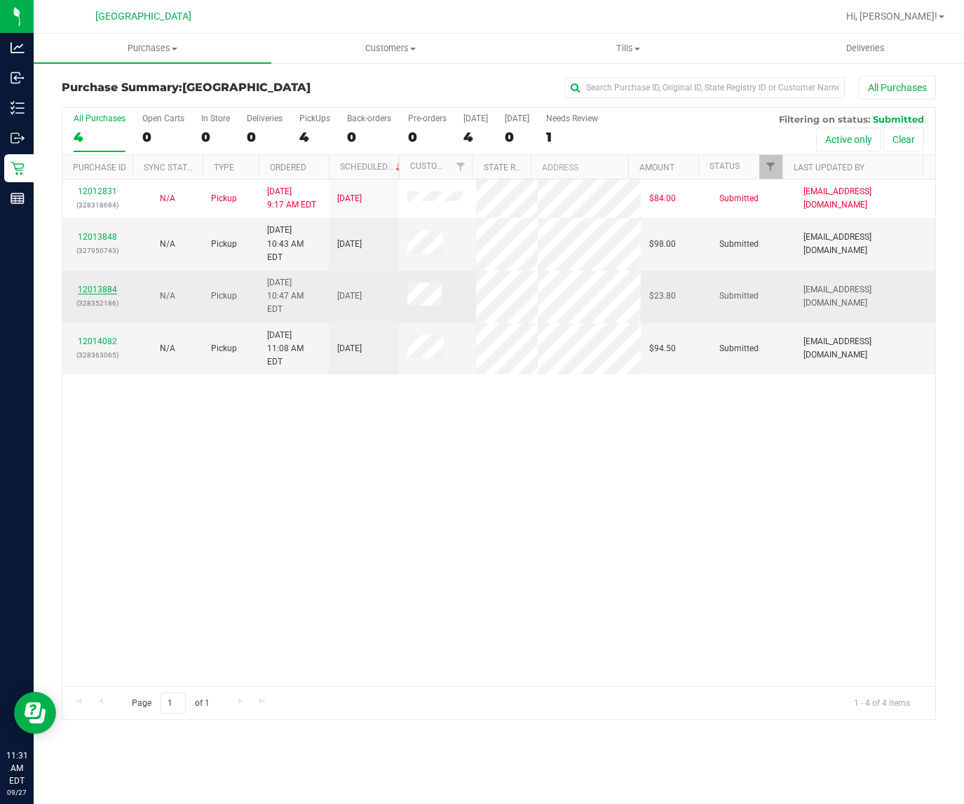
click at [110, 285] on link "12013884" at bounding box center [97, 290] width 39 height 10
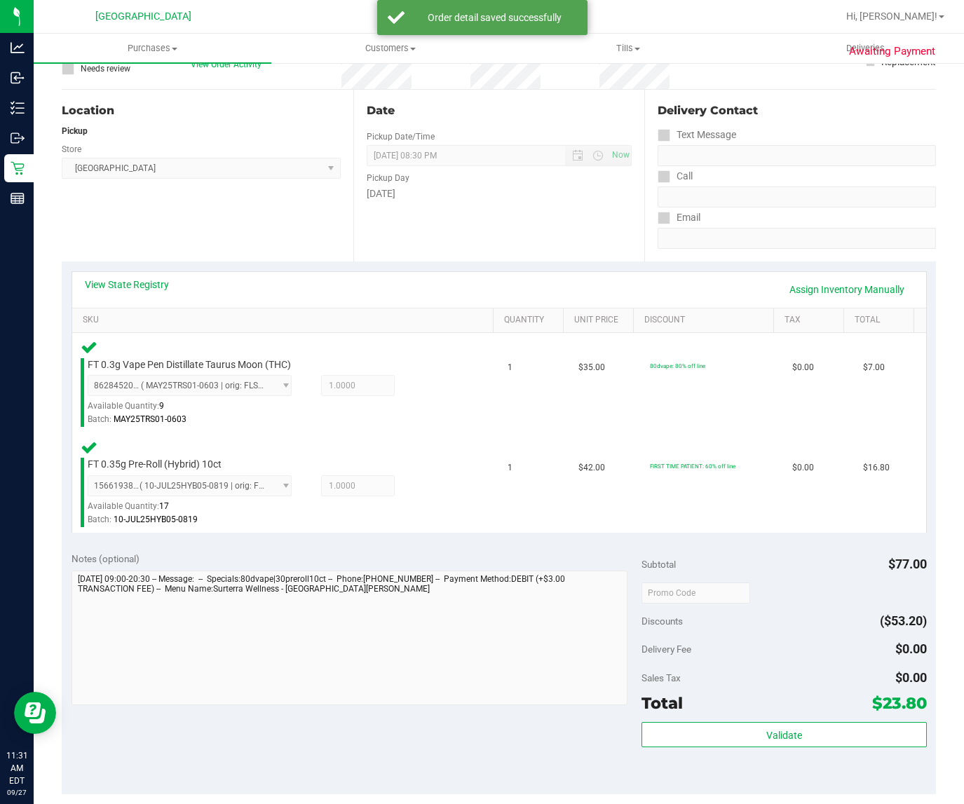
scroll to position [438, 0]
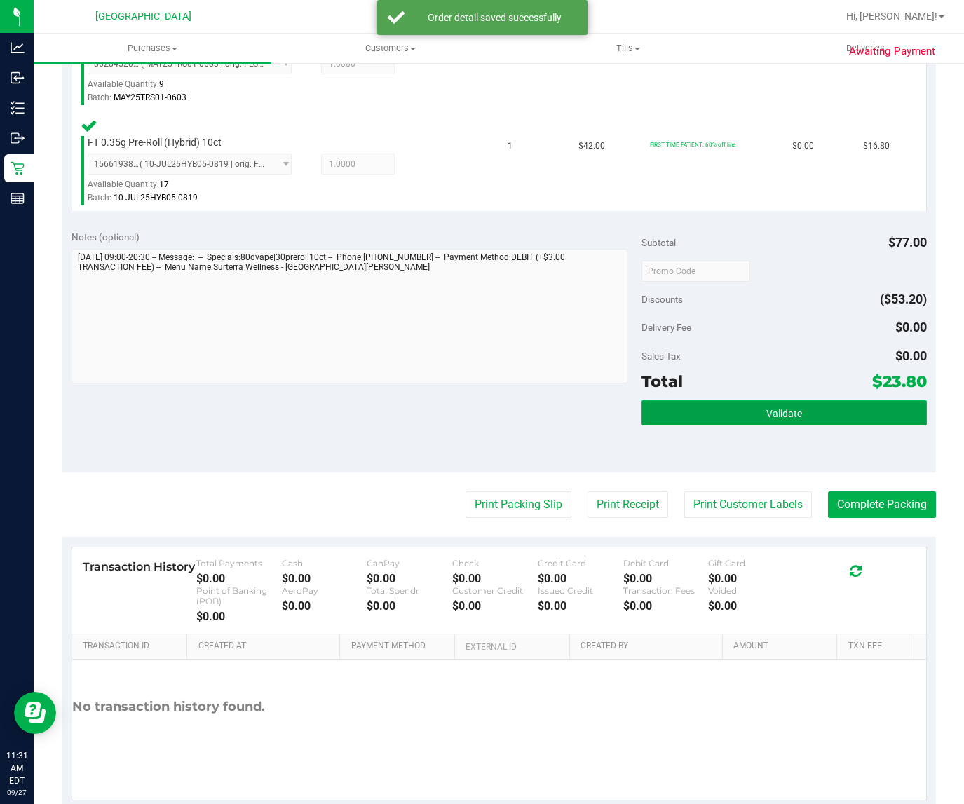
click at [705, 401] on button "Validate" at bounding box center [783, 412] width 285 height 25
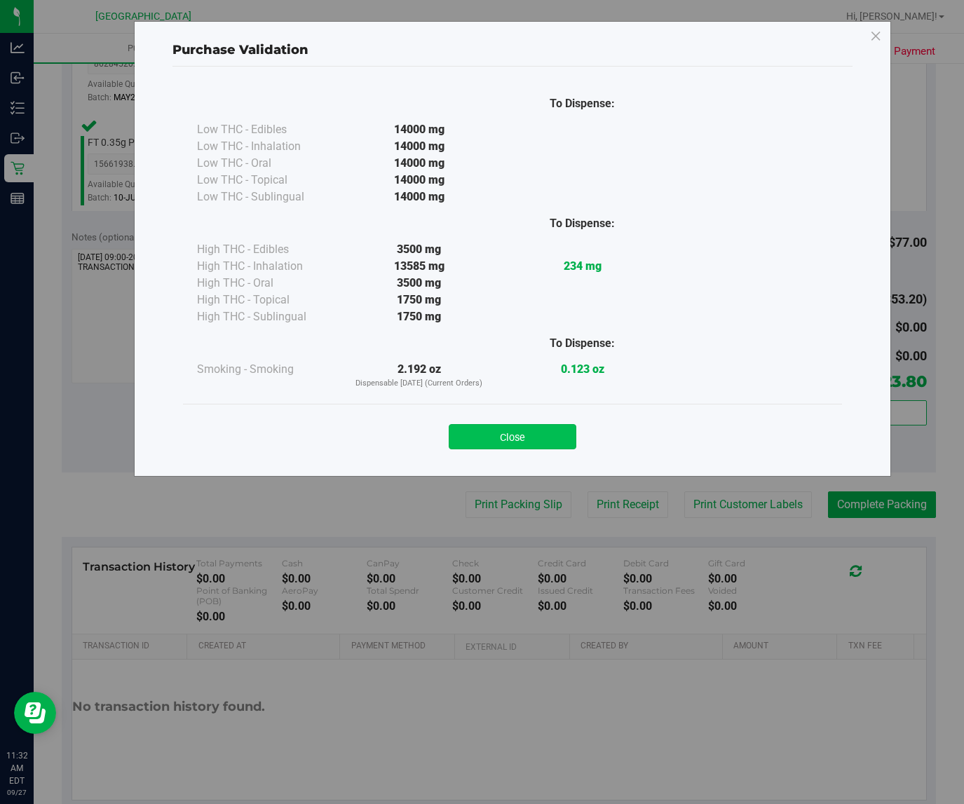
click at [533, 440] on button "Close" at bounding box center [513, 436] width 128 height 25
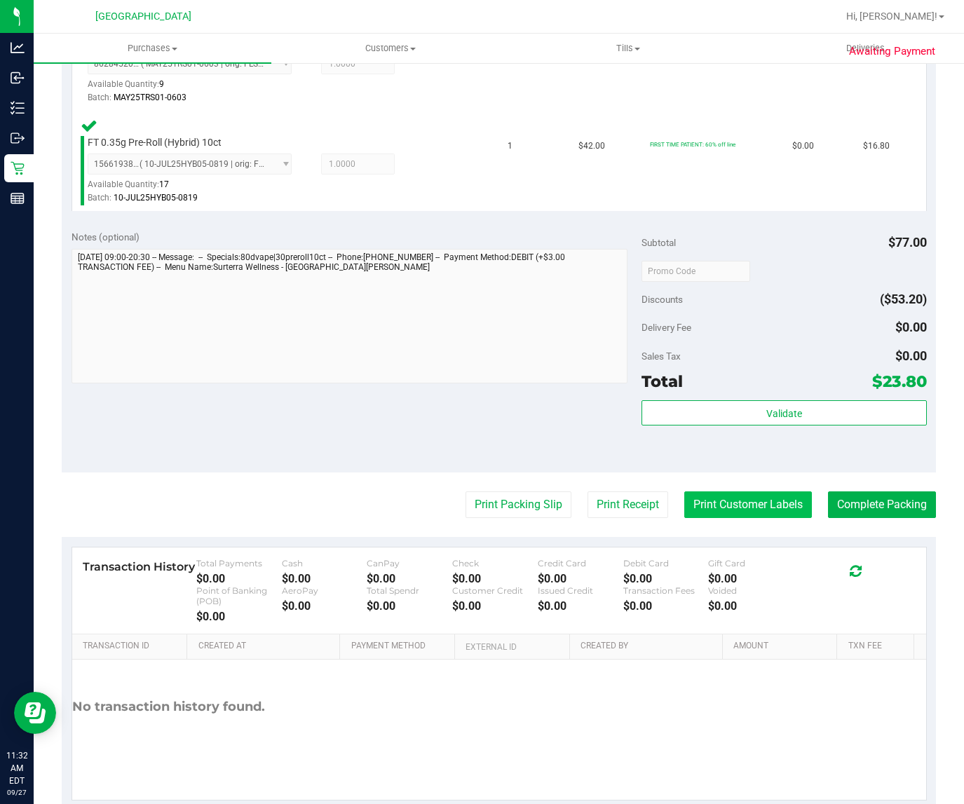
click at [692, 502] on button "Print Customer Labels" at bounding box center [748, 504] width 128 height 27
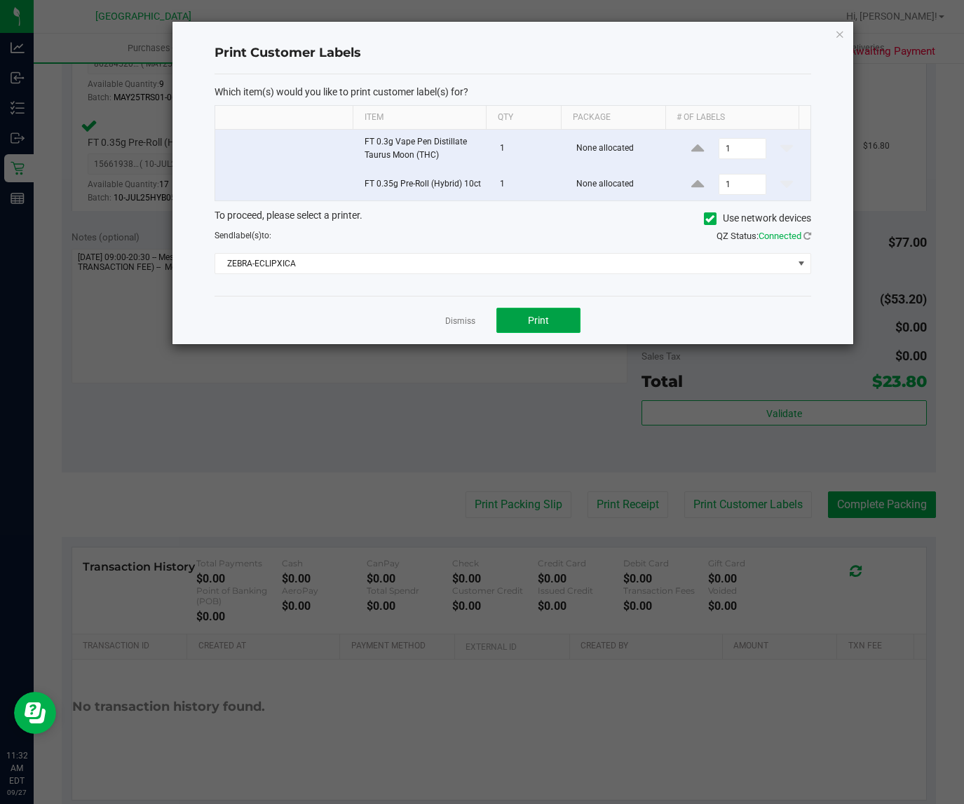
click at [528, 316] on span "Print" at bounding box center [538, 320] width 21 height 11
click at [452, 324] on link "Dismiss" at bounding box center [460, 321] width 30 height 12
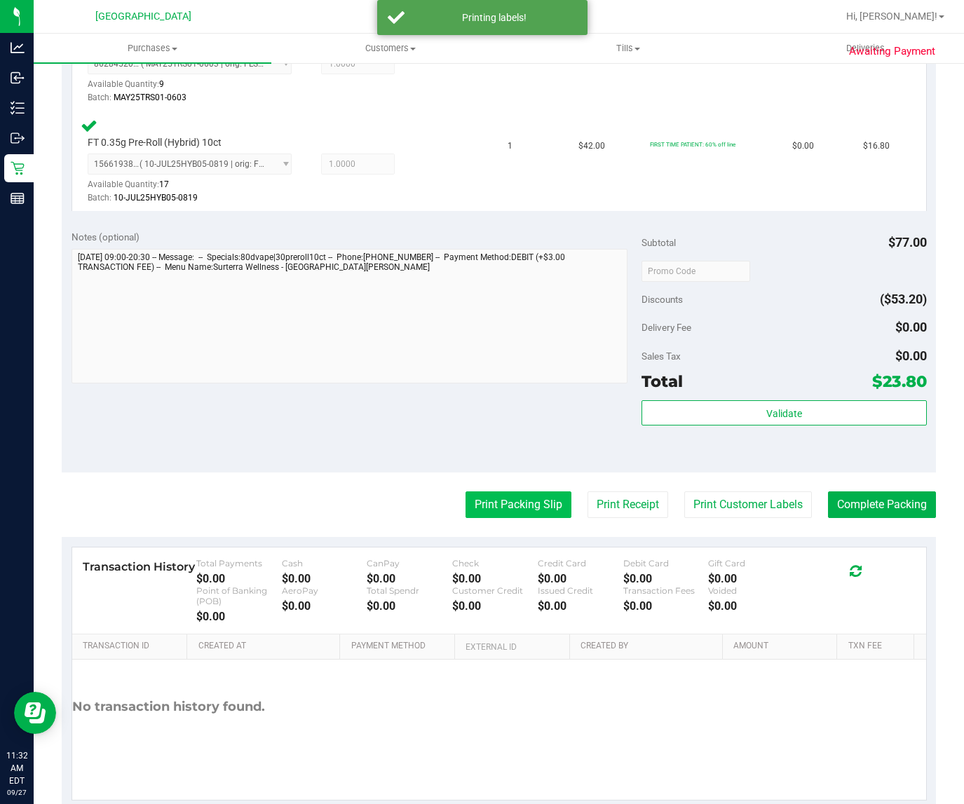
click at [523, 509] on button "Print Packing Slip" at bounding box center [518, 504] width 106 height 27
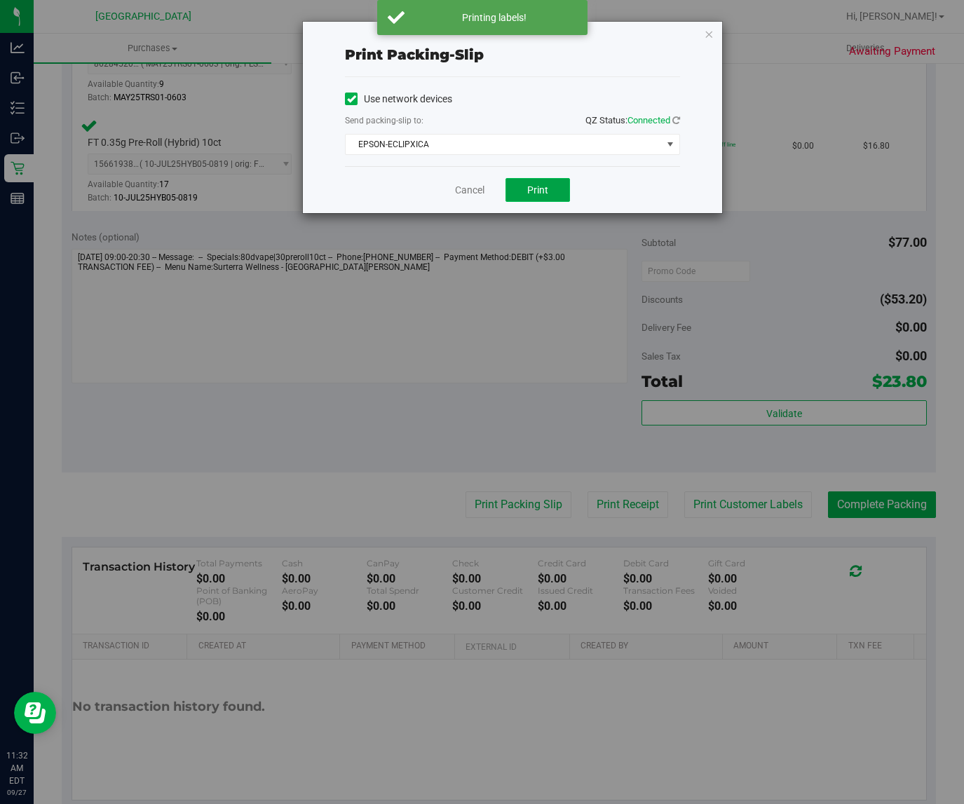
click at [559, 189] on button "Print" at bounding box center [537, 190] width 64 height 24
click at [710, 32] on icon "button" at bounding box center [709, 33] width 10 height 17
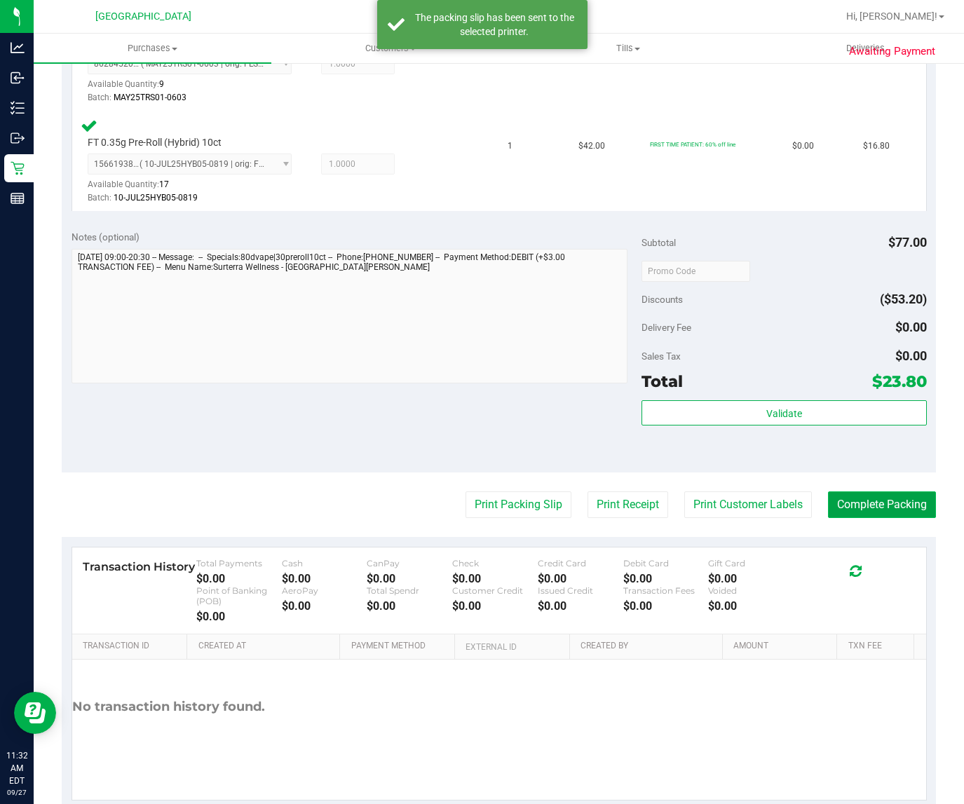
click at [871, 502] on button "Complete Packing" at bounding box center [882, 504] width 108 height 27
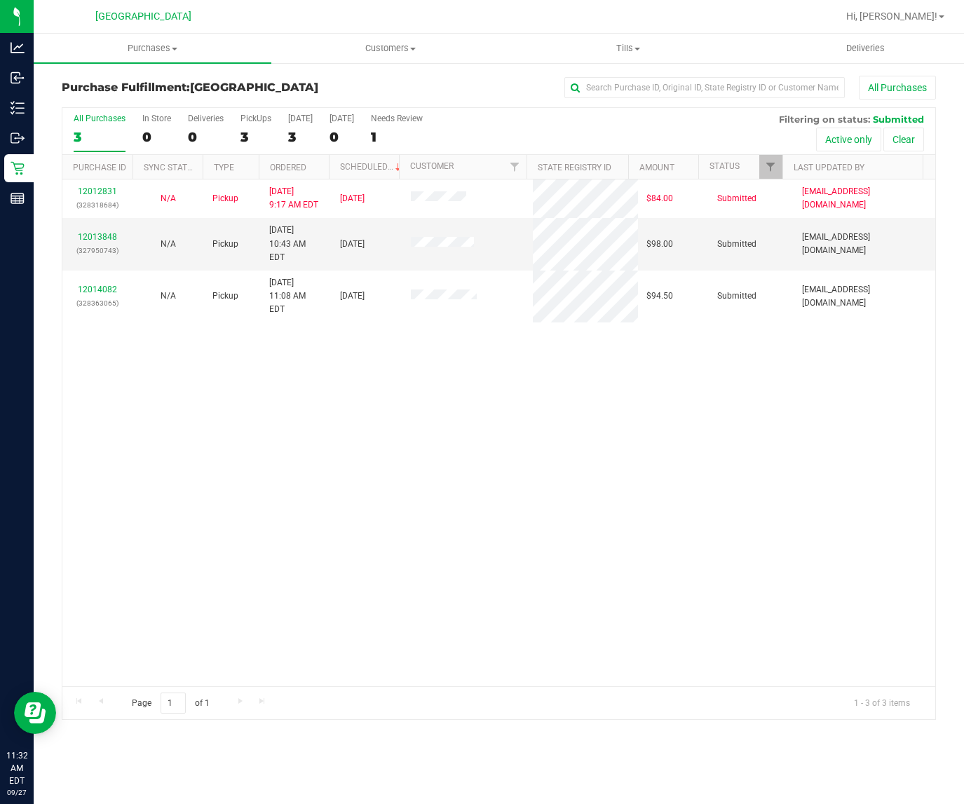
click at [392, 432] on div "12012831 (328318684) N/A Pickup [DATE] 9:17 AM EDT 9/27/2025 $84.00 Submitted […" at bounding box center [498, 432] width 872 height 507
click at [659, 427] on div "12012831 (328318684) N/A Pickup [DATE] 9:17 AM EDT 9/27/2025 $84.00 Submitted […" at bounding box center [498, 432] width 872 height 507
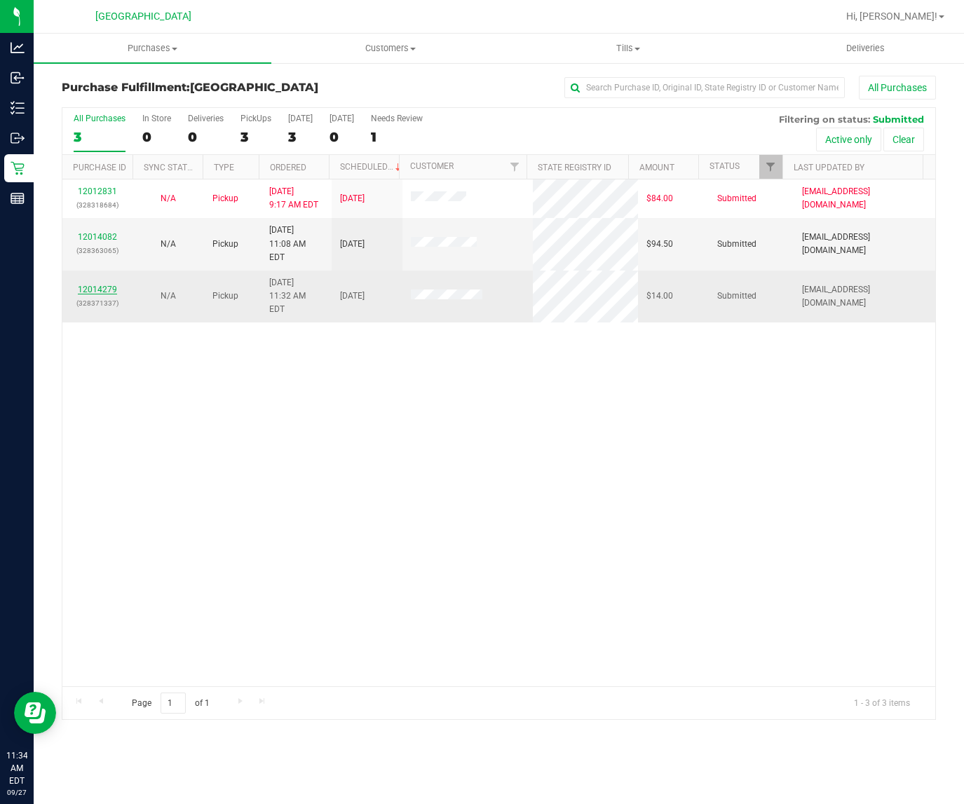
click at [106, 285] on link "12014279" at bounding box center [97, 290] width 39 height 10
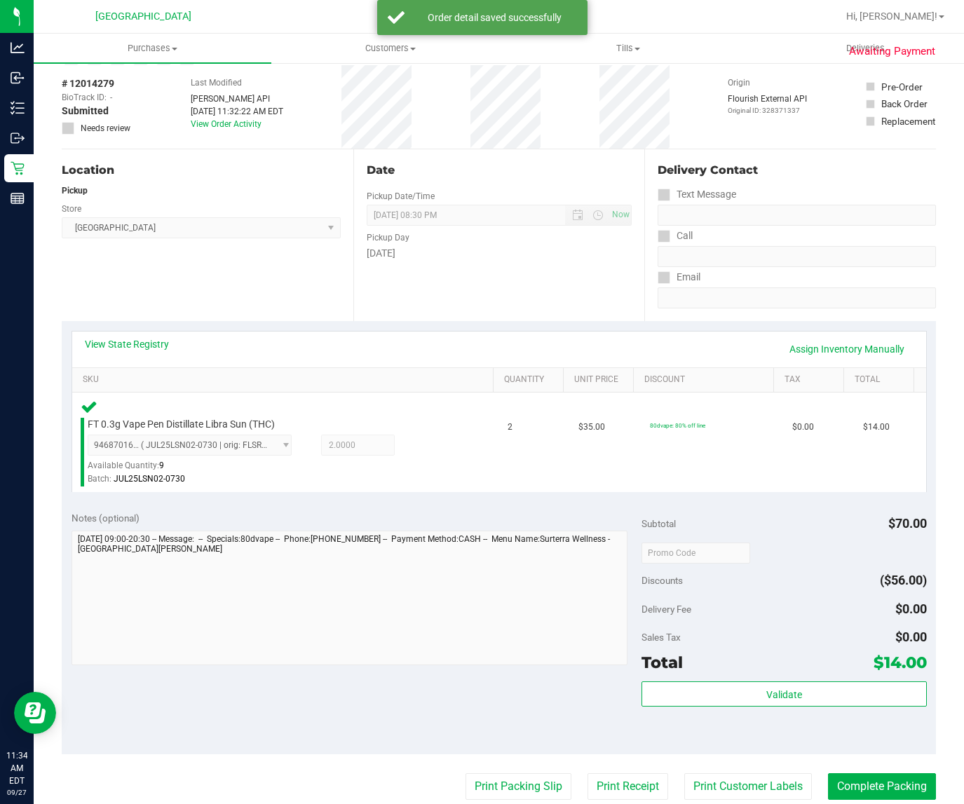
scroll to position [88, 0]
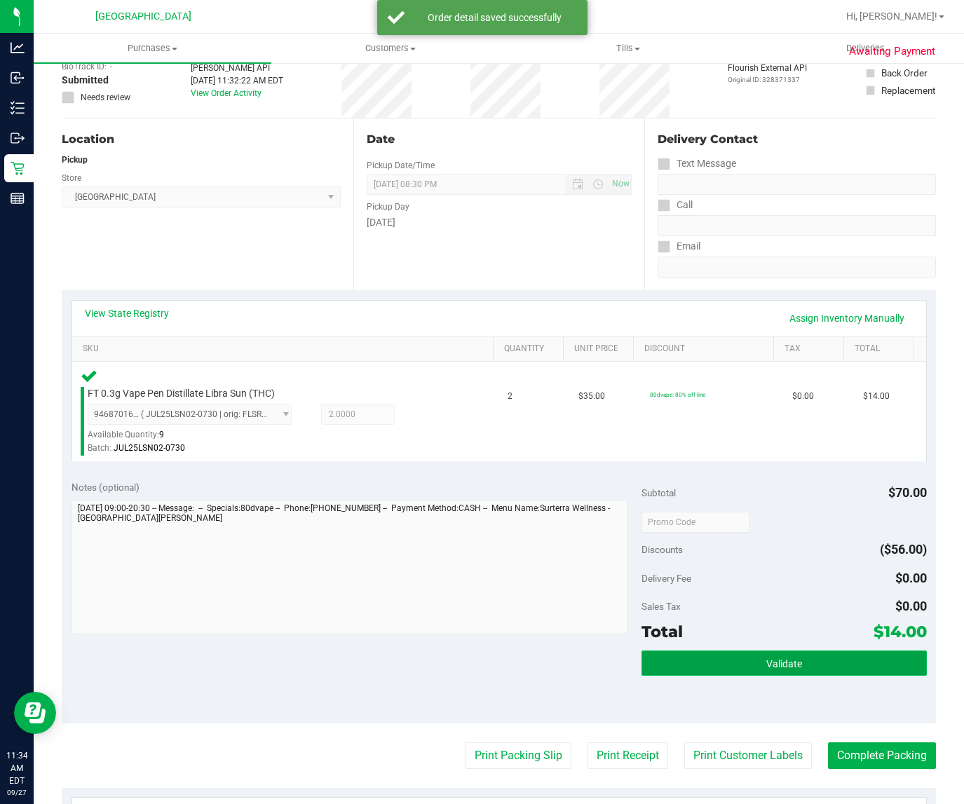
click at [724, 663] on button "Validate" at bounding box center [783, 662] width 285 height 25
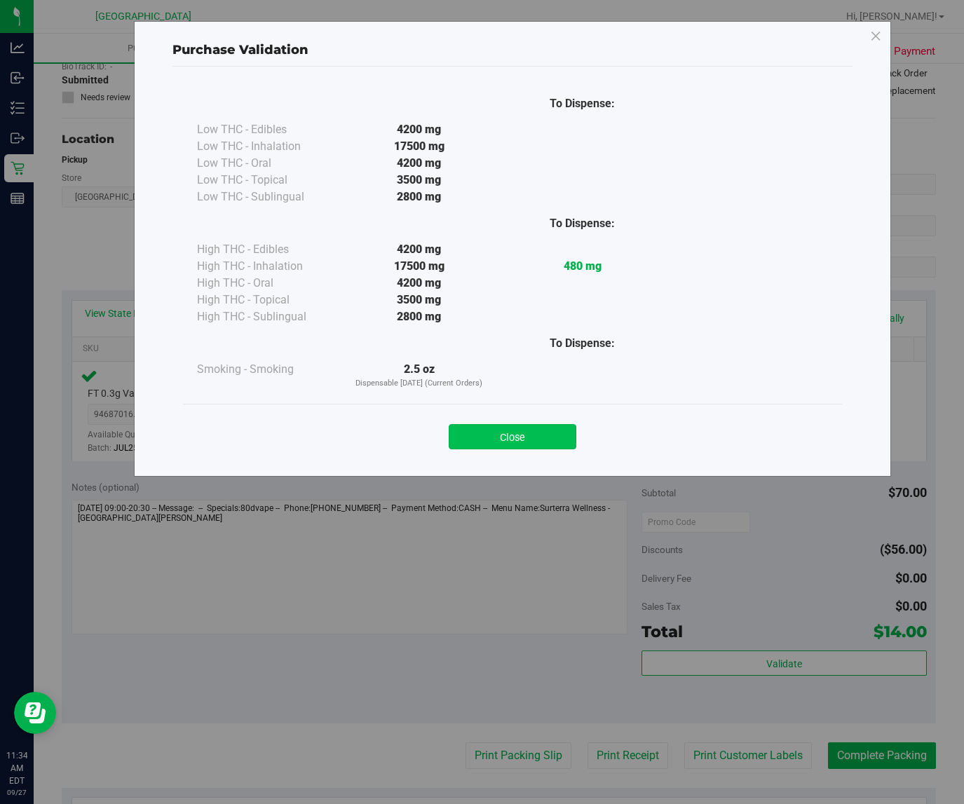
click at [510, 442] on button "Close" at bounding box center [513, 436] width 128 height 25
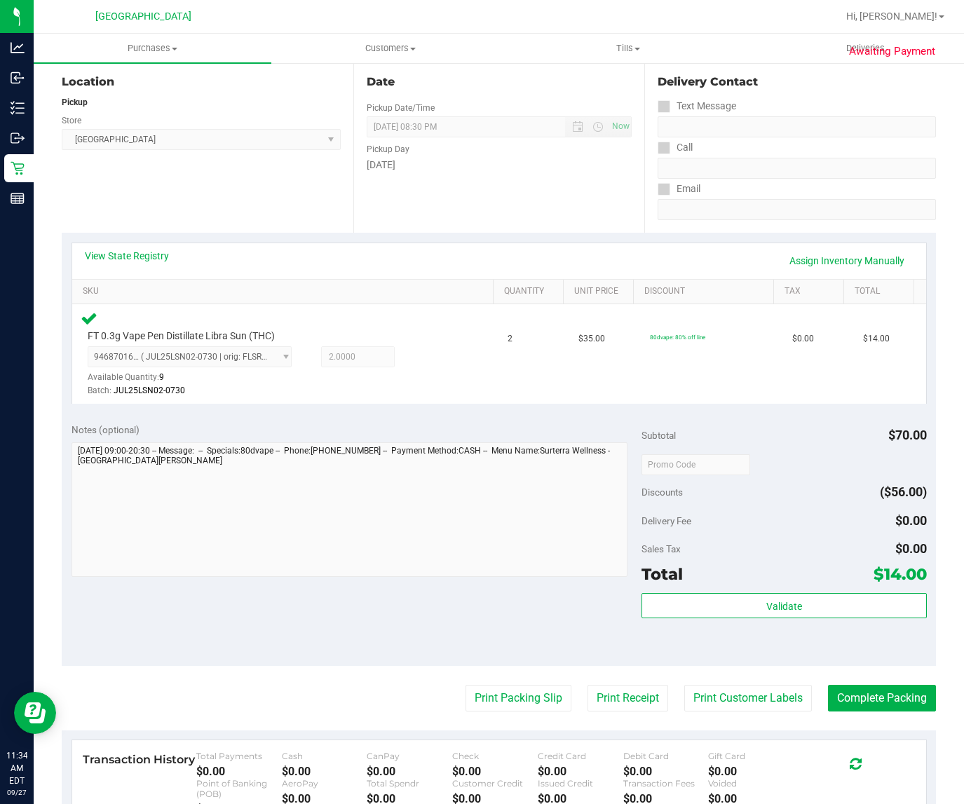
scroll to position [175, 0]
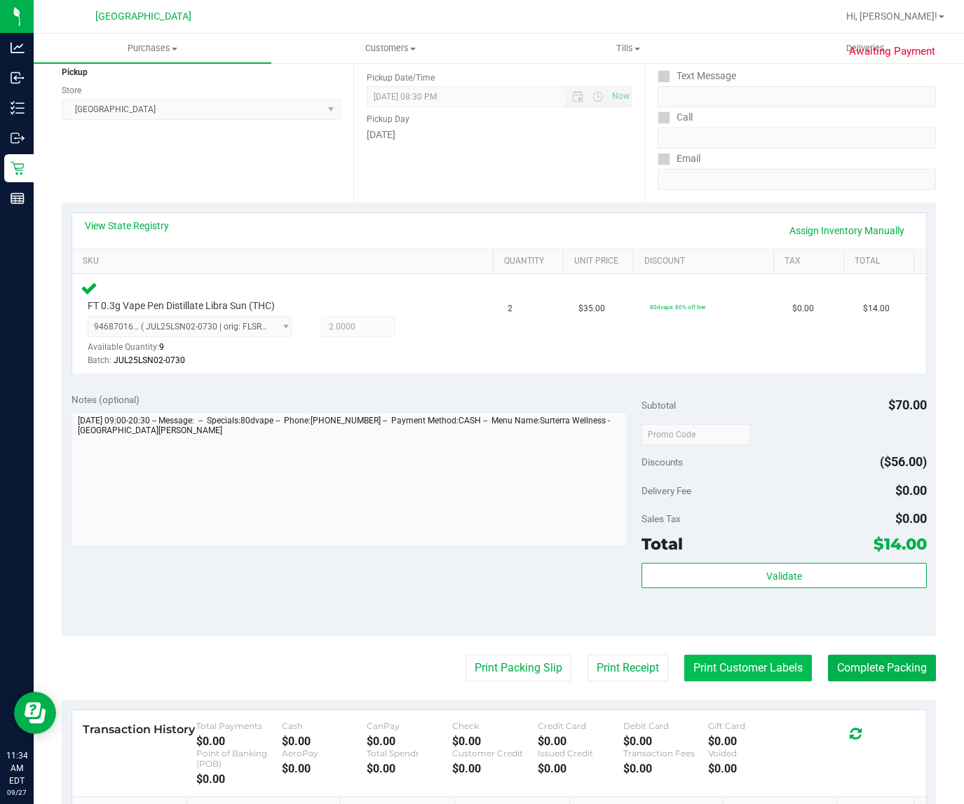
click at [709, 660] on button "Print Customer Labels" at bounding box center [748, 668] width 128 height 27
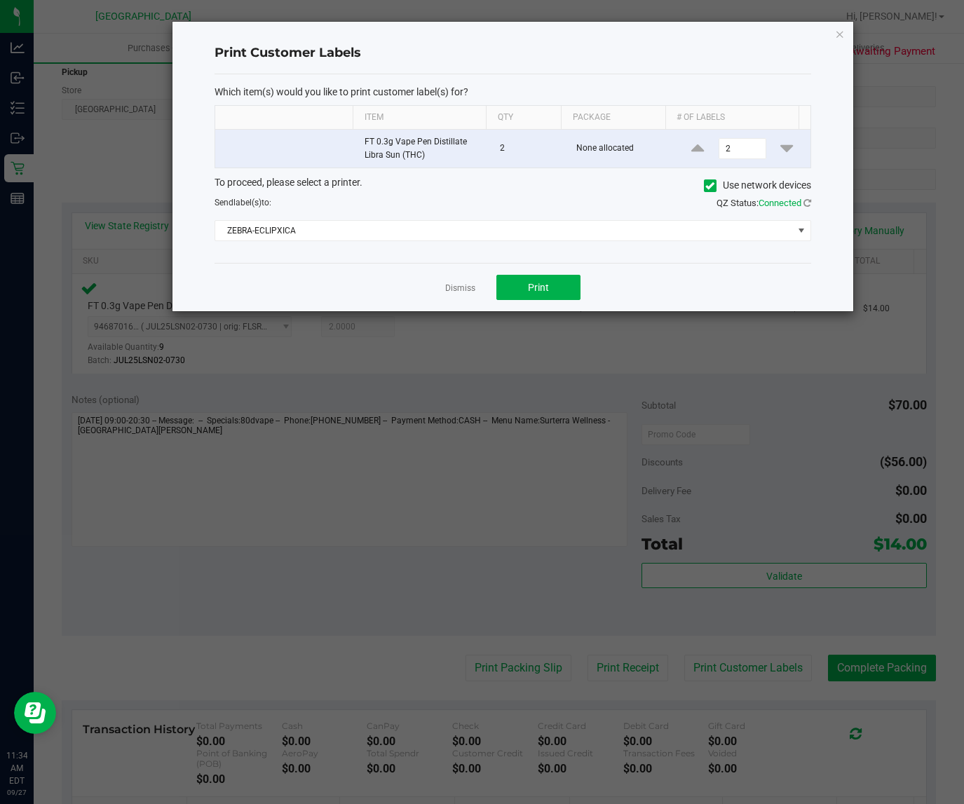
click at [523, 270] on div "Dismiss Print" at bounding box center [512, 287] width 596 height 48
click at [528, 285] on span "Print" at bounding box center [538, 287] width 21 height 11
click at [458, 289] on link "Dismiss" at bounding box center [460, 288] width 30 height 12
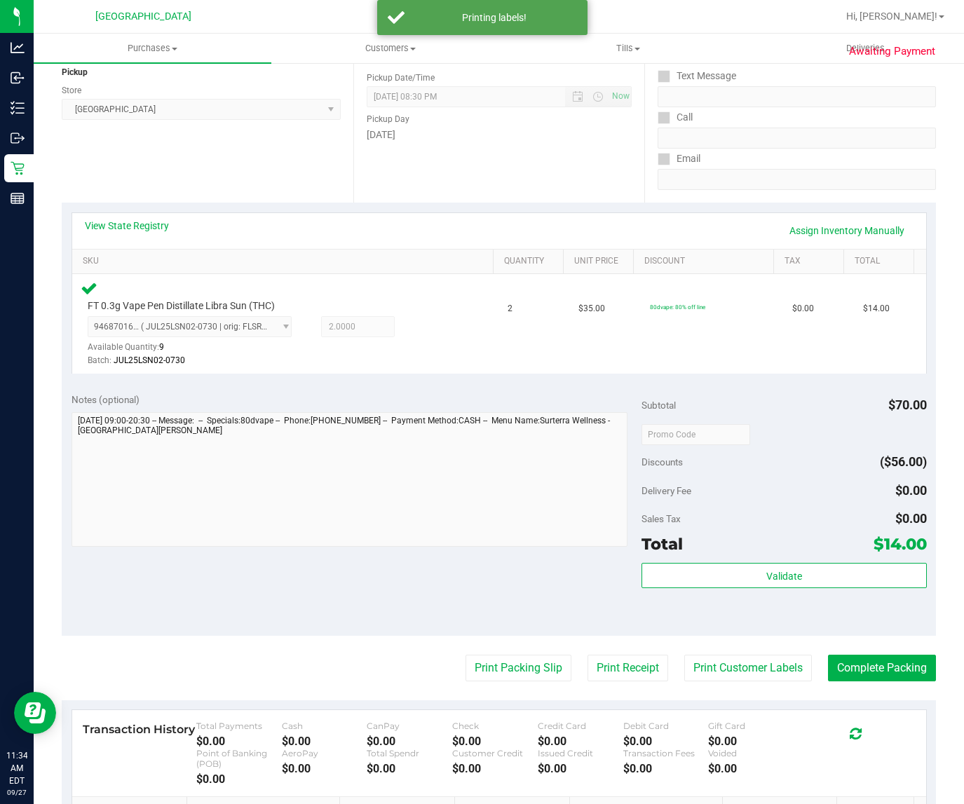
click at [503, 647] on purchase-details "Back Edit Purchase Cancel Purchase View Profile # 12014279 BioTrack ID: - Submi…" at bounding box center [499, 436] width 874 height 1072
click at [503, 656] on button "Print Packing Slip" at bounding box center [518, 668] width 106 height 27
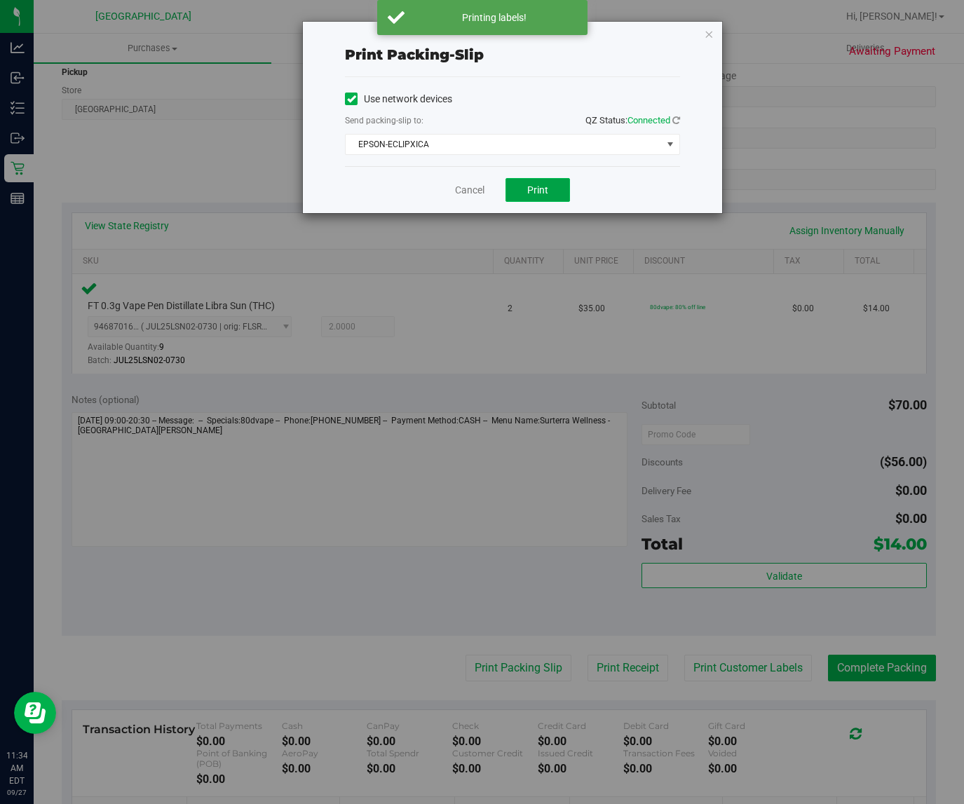
click at [526, 182] on button "Print" at bounding box center [537, 190] width 64 height 24
click at [706, 32] on icon "button" at bounding box center [709, 33] width 10 height 17
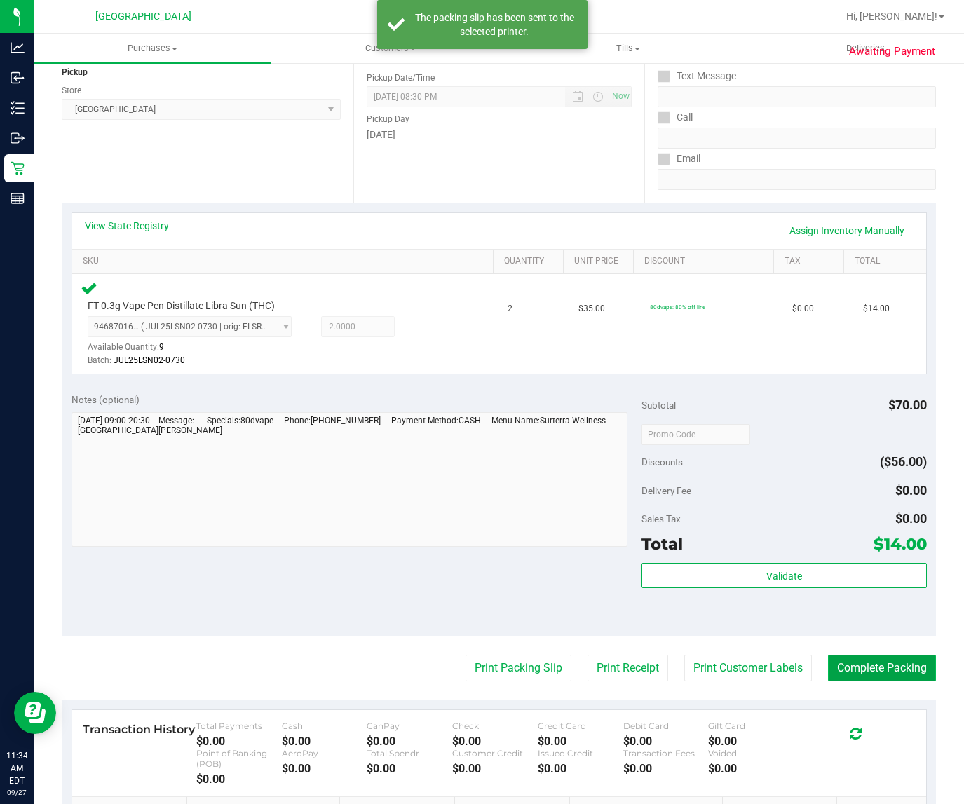
click at [856, 657] on button "Complete Packing" at bounding box center [882, 668] width 108 height 27
